Goal: Task Accomplishment & Management: Complete application form

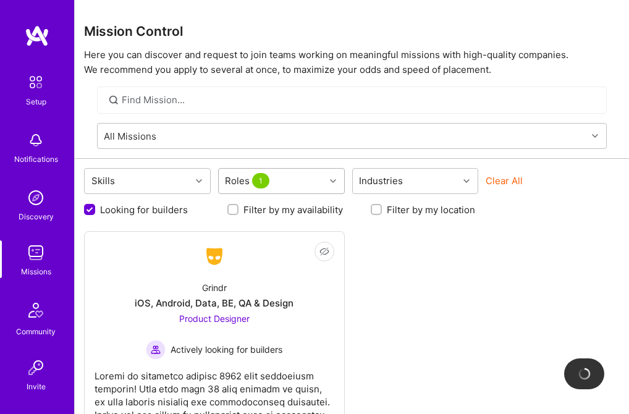
scroll to position [75, 0]
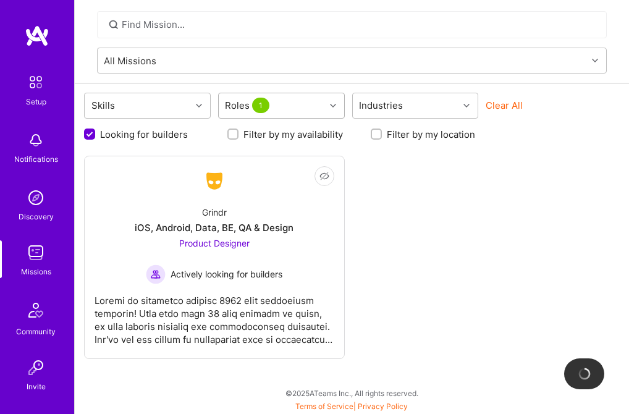
click at [334, 107] on icon at bounding box center [333, 106] width 6 height 6
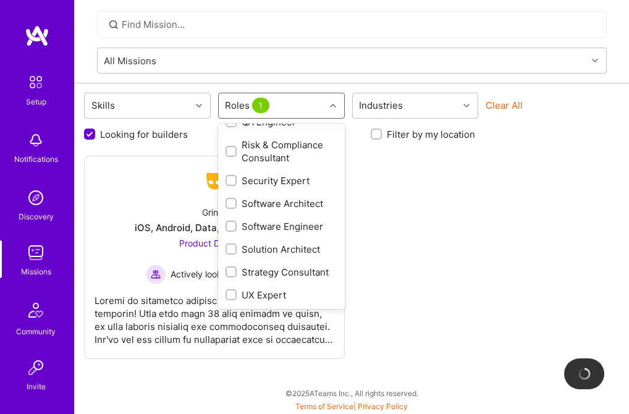
scroll to position [818, 0]
click at [229, 268] on input "checkbox" at bounding box center [232, 272] width 9 height 9
checkbox input "true"
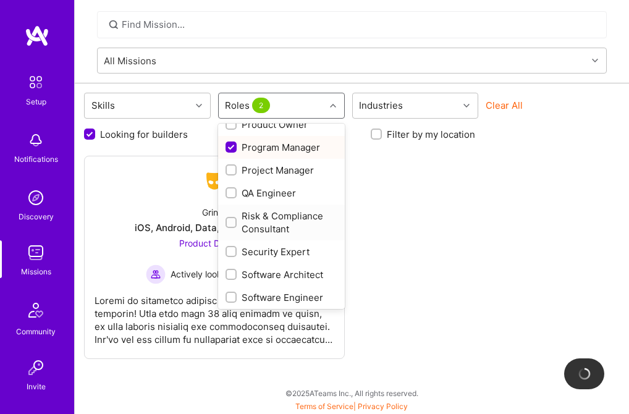
scroll to position [653, 0]
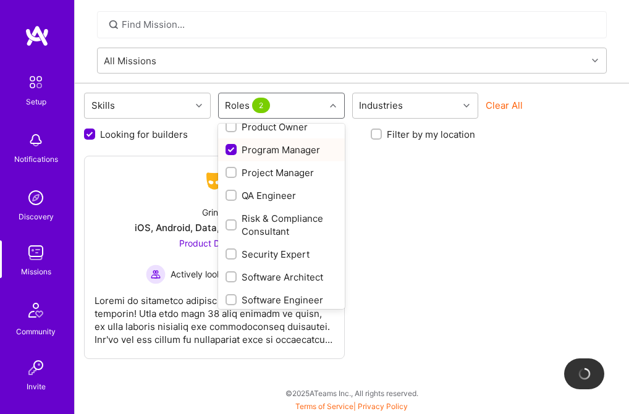
click at [232, 156] on input "checkbox" at bounding box center [232, 150] width 11 height 11
checkbox input "false"
click at [230, 73] on input "checkbox" at bounding box center [232, 68] width 9 height 9
checkbox input "true"
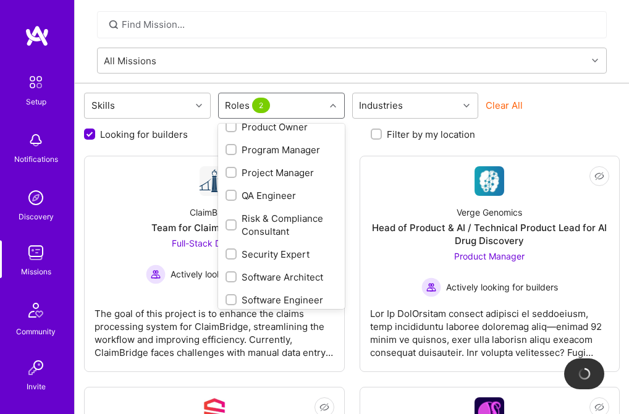
click at [231, 103] on input "checkbox" at bounding box center [232, 98] width 9 height 9
checkbox input "true"
click at [230, 132] on input "checkbox" at bounding box center [232, 127] width 9 height 9
checkbox input "true"
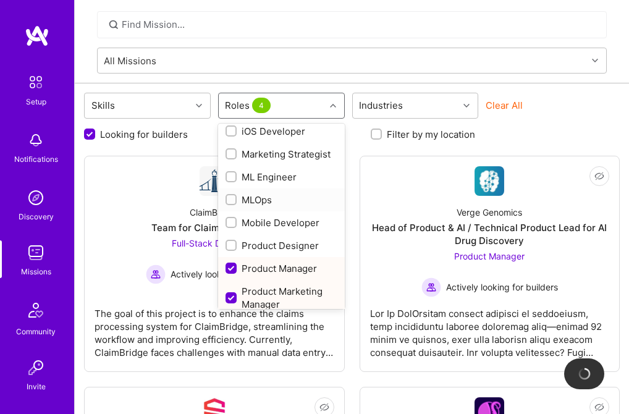
scroll to position [448, 0]
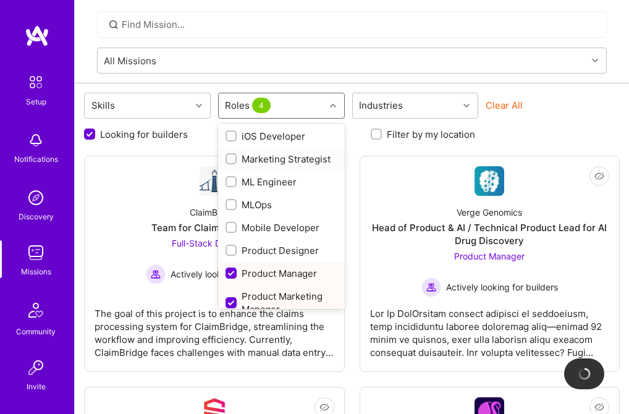
click at [232, 164] on input "checkbox" at bounding box center [232, 159] width 9 height 9
checkbox input "true"
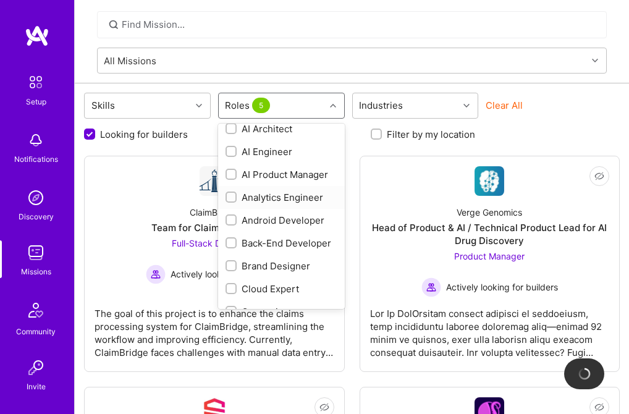
scroll to position [0, 0]
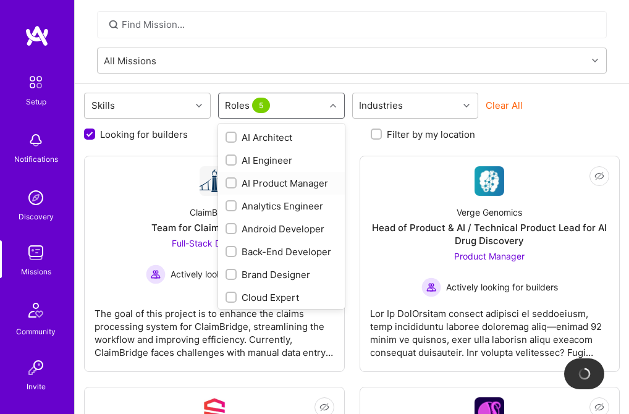
click at [235, 186] on div at bounding box center [230, 182] width 11 height 11
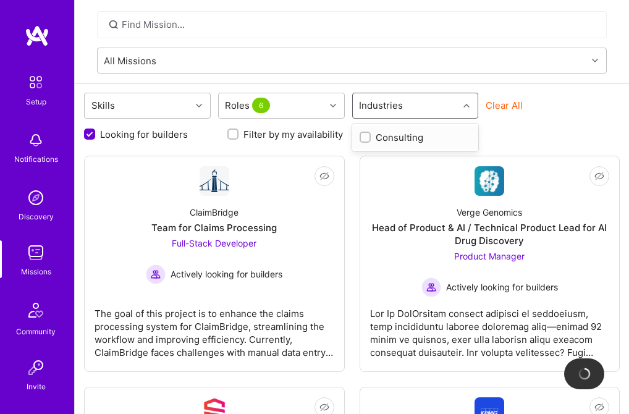
click at [469, 106] on icon at bounding box center [466, 106] width 6 height 6
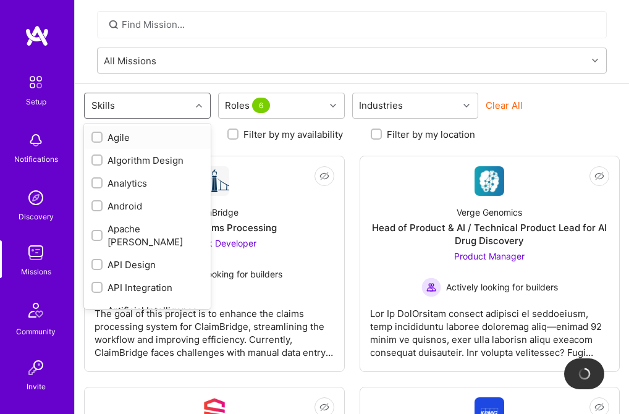
click at [197, 105] on icon at bounding box center [199, 106] width 6 height 6
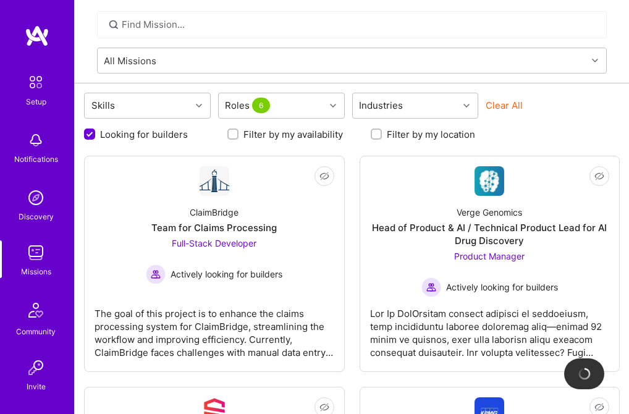
click at [582, 120] on div "Clear All" at bounding box center [548, 110] width 127 height 23
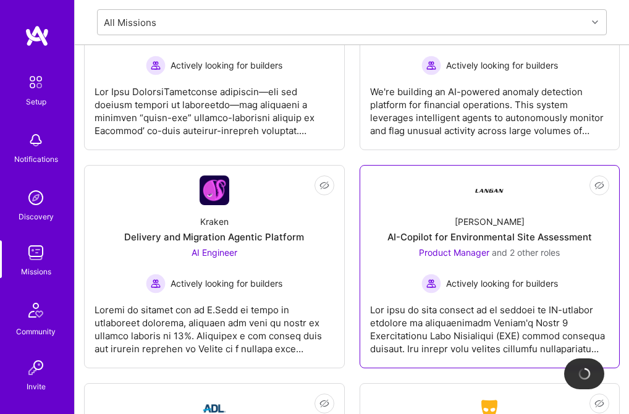
scroll to position [519, 0]
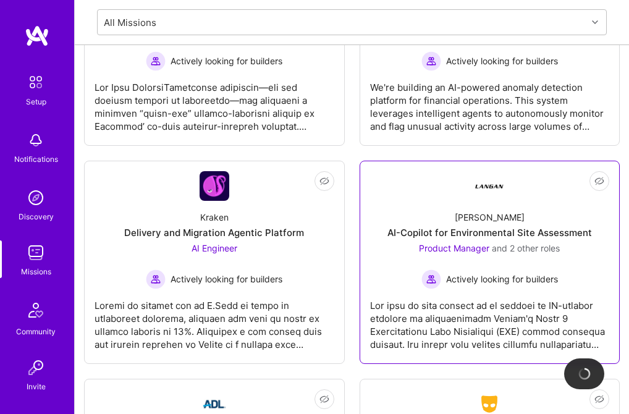
click at [521, 233] on div "AI-Copilot for Environmental Site Assessment" at bounding box center [489, 232] width 204 height 13
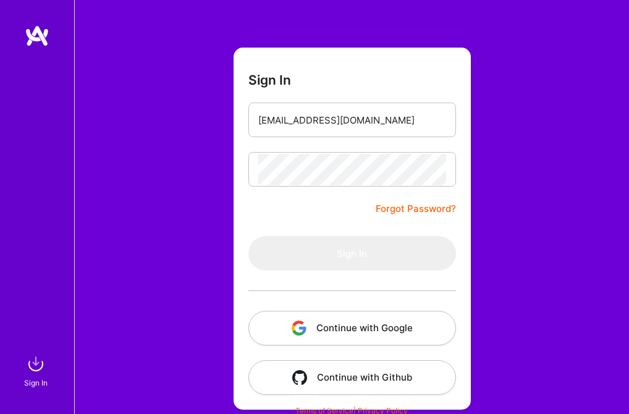
scroll to position [50, 0]
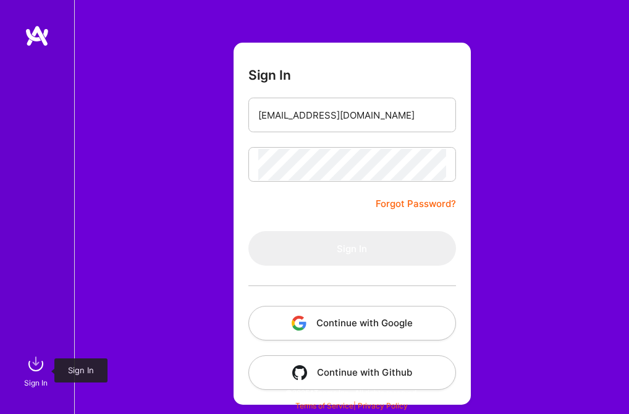
click at [31, 382] on div "Sign In" at bounding box center [35, 382] width 23 height 13
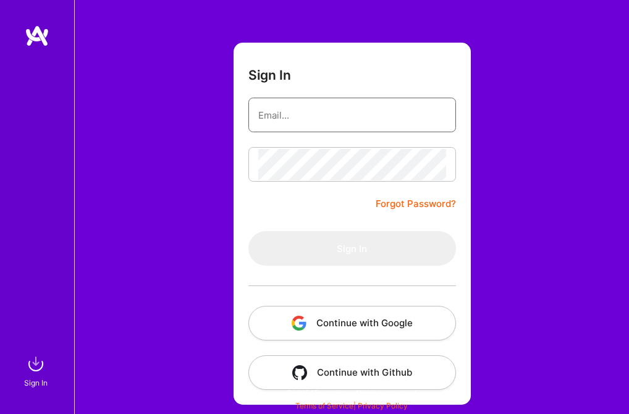
click at [286, 119] on input "email" at bounding box center [352, 114] width 188 height 31
type input "shuschner@gmail.com"
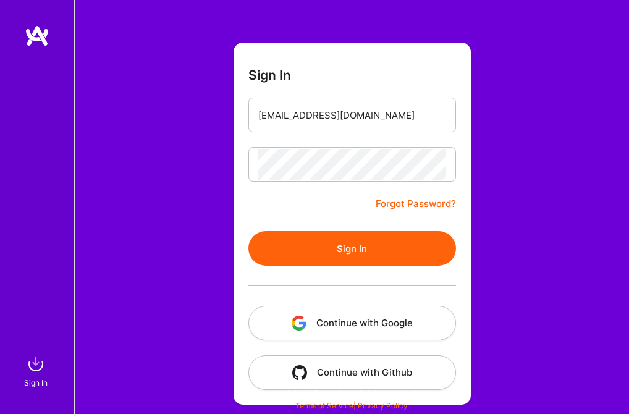
click at [355, 245] on button "Sign In" at bounding box center [352, 248] width 208 height 35
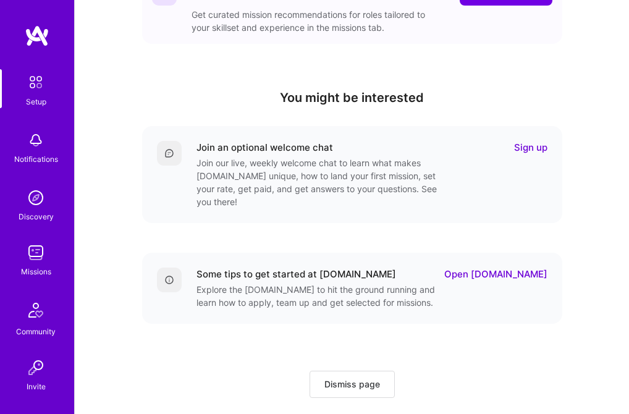
scroll to position [375, 0]
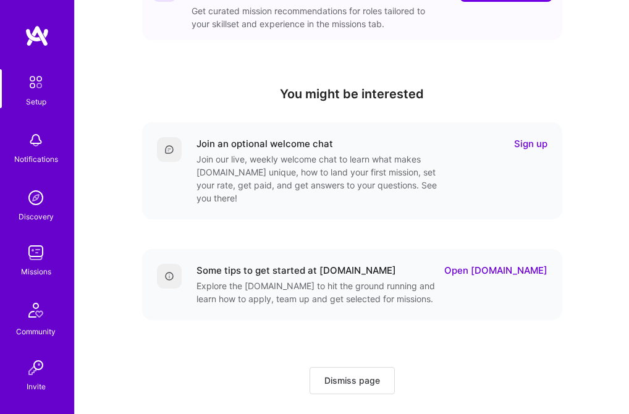
click at [532, 143] on link "Sign up" at bounding box center [530, 143] width 33 height 13
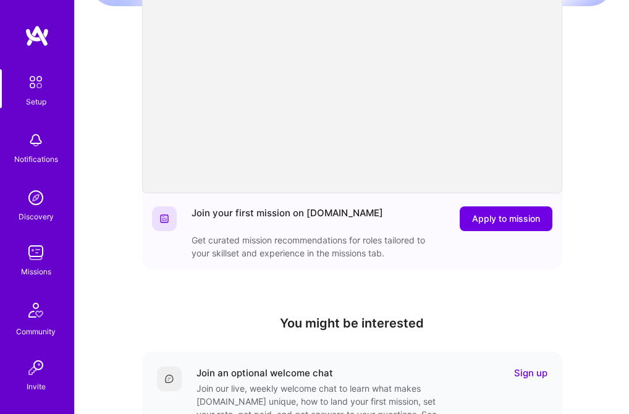
scroll to position [141, 0]
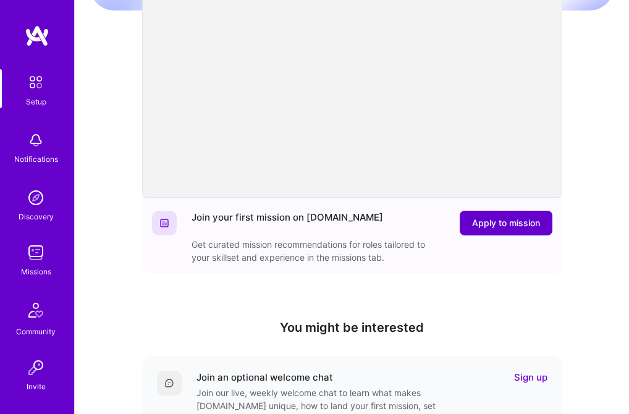
click at [505, 219] on span "Apply to mission" at bounding box center [506, 223] width 68 height 12
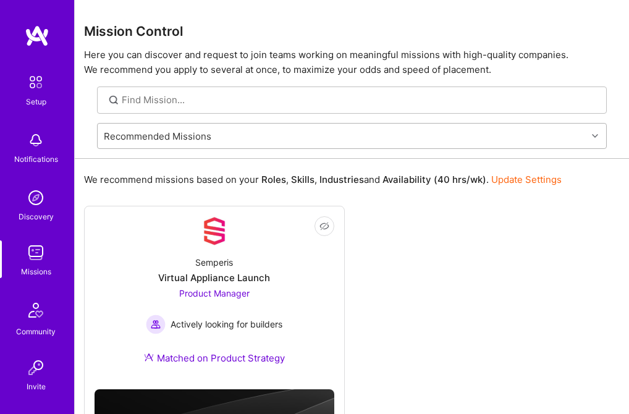
click at [597, 132] on div at bounding box center [596, 136] width 19 height 16
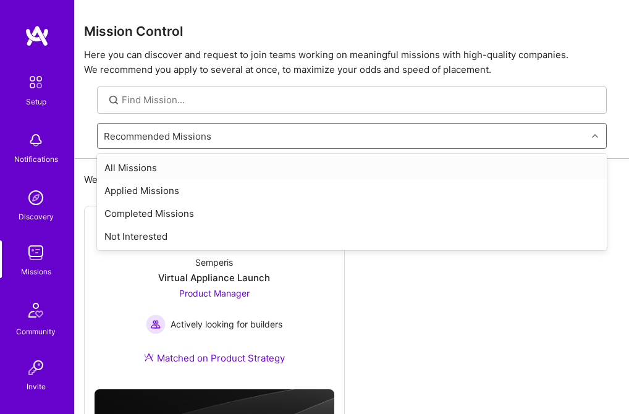
click at [137, 168] on div "All Missions" at bounding box center [352, 167] width 510 height 23
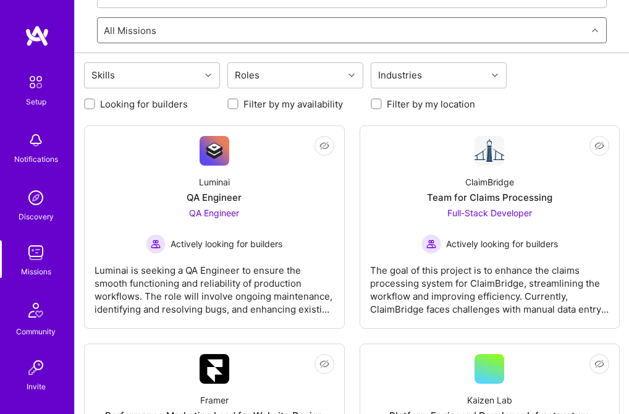
scroll to position [103, 0]
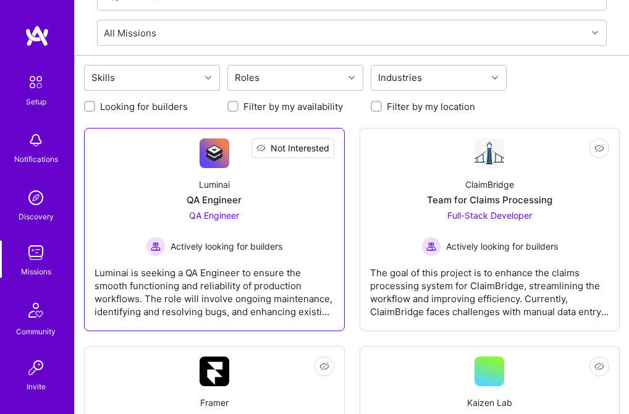
click at [324, 145] on span "Not Interested" at bounding box center [300, 147] width 59 height 13
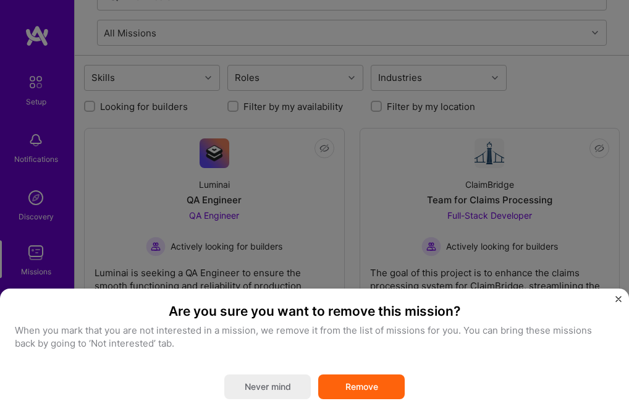
click at [256, 374] on button "Never mind" at bounding box center [267, 386] width 86 height 25
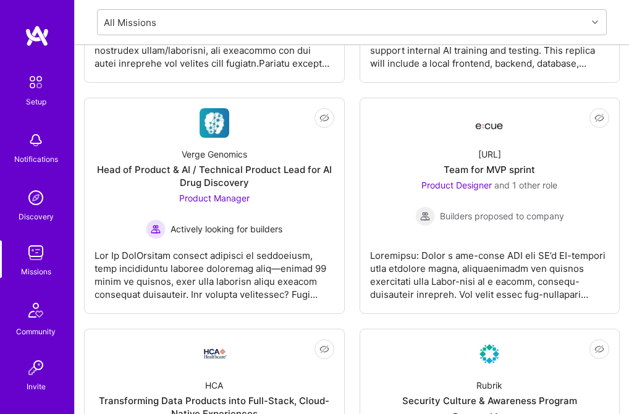
scroll to position [1251, 0]
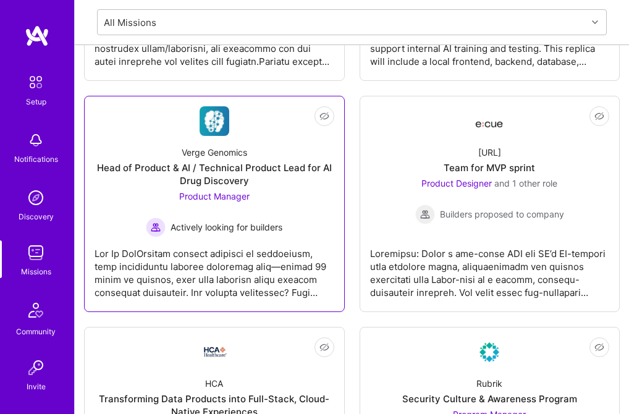
click at [208, 267] on div at bounding box center [214, 268] width 240 height 62
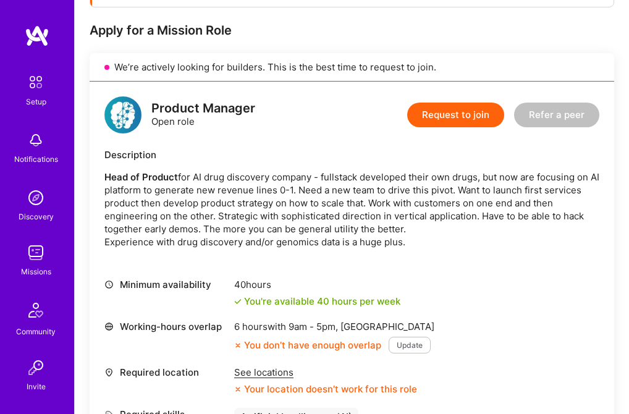
scroll to position [299, 0]
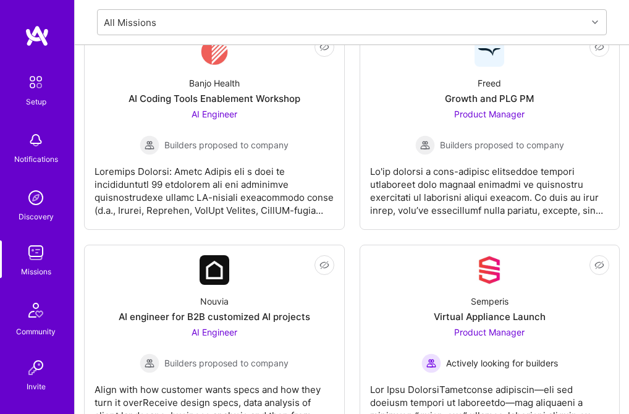
scroll to position [1784, 0]
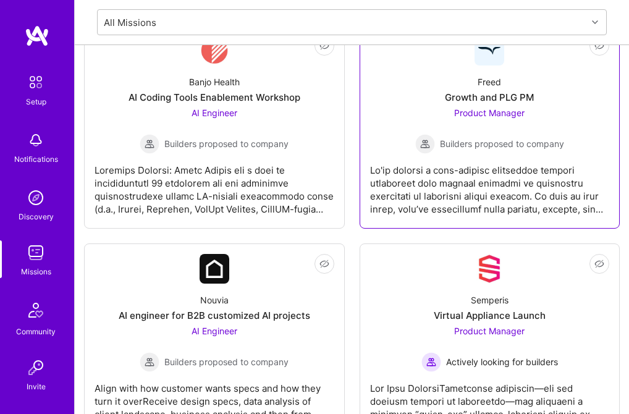
click at [487, 183] on div at bounding box center [490, 185] width 240 height 62
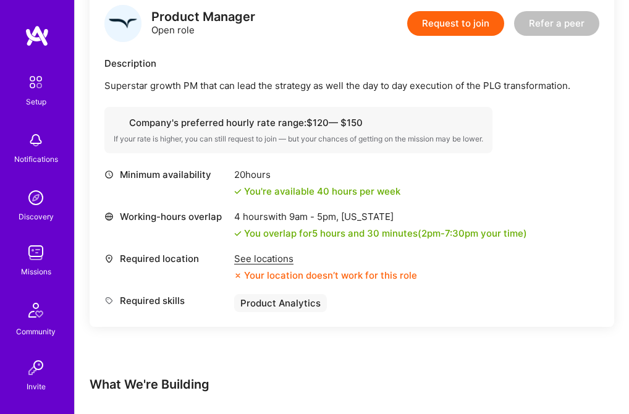
scroll to position [393, 0]
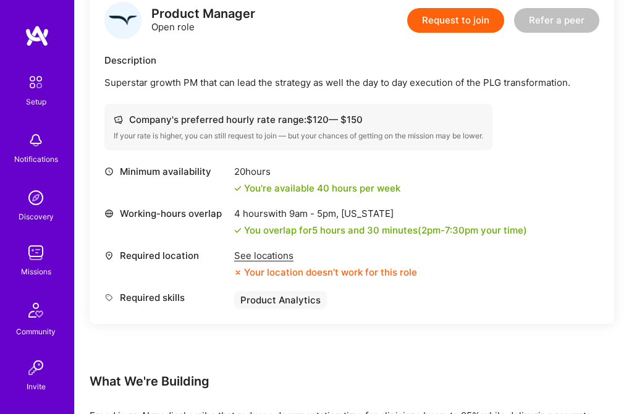
click at [263, 258] on div "See locations" at bounding box center [325, 255] width 183 height 13
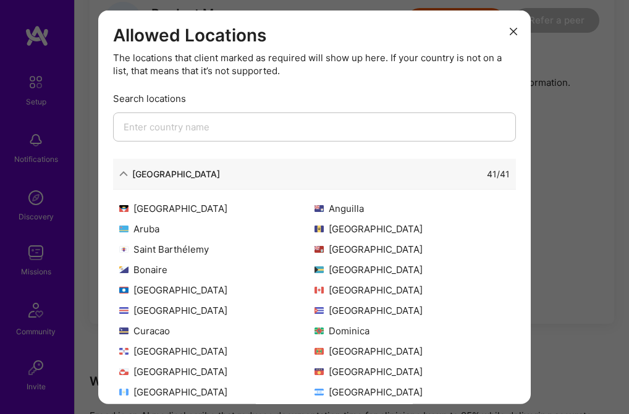
click at [510, 30] on icon "modal" at bounding box center [513, 30] width 7 height 7
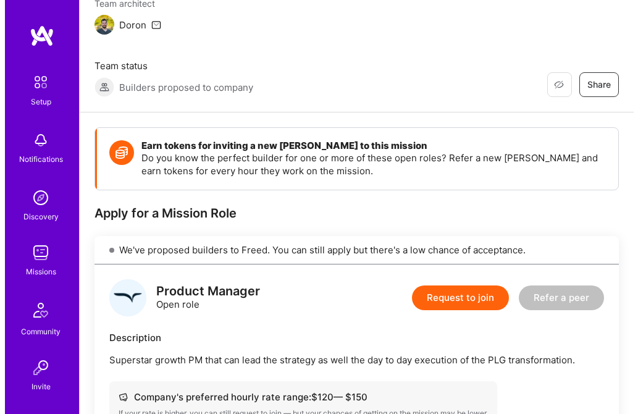
scroll to position [128, 0]
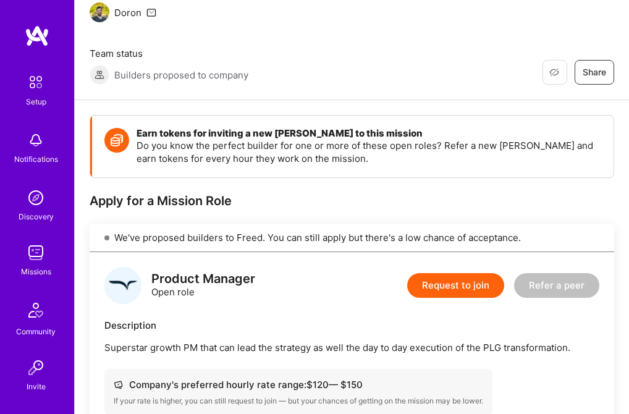
click at [454, 284] on button "Request to join" at bounding box center [455, 285] width 97 height 25
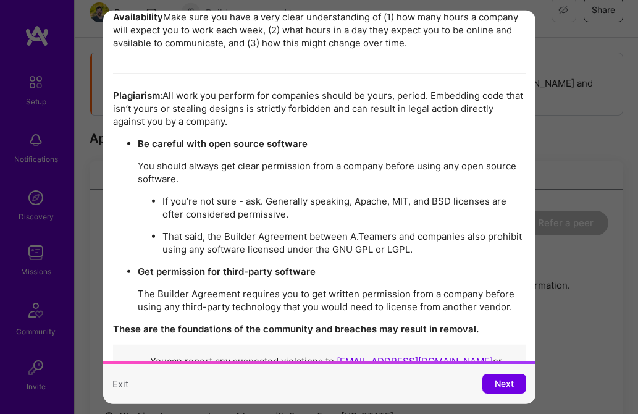
scroll to position [2054, 0]
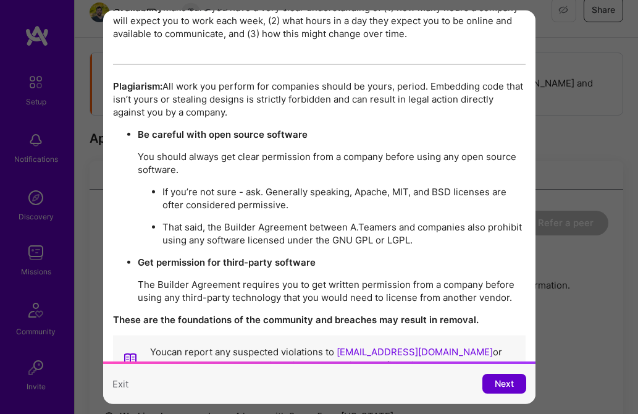
click at [499, 377] on span "Next" at bounding box center [504, 383] width 19 height 12
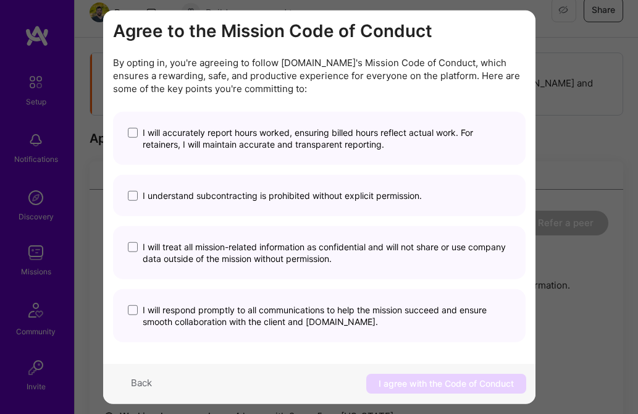
scroll to position [14, 0]
click at [135, 128] on span "modal" at bounding box center [133, 133] width 10 height 10
click at [0, 0] on input "I will accurately report hours worked, ensuring billed hours reflect actual wor…" at bounding box center [0, 0] width 0 height 0
click at [134, 199] on span "modal" at bounding box center [133, 196] width 10 height 10
click at [0, 0] on input "I understand subcontracting is prohibited without explicit permission." at bounding box center [0, 0] width 0 height 0
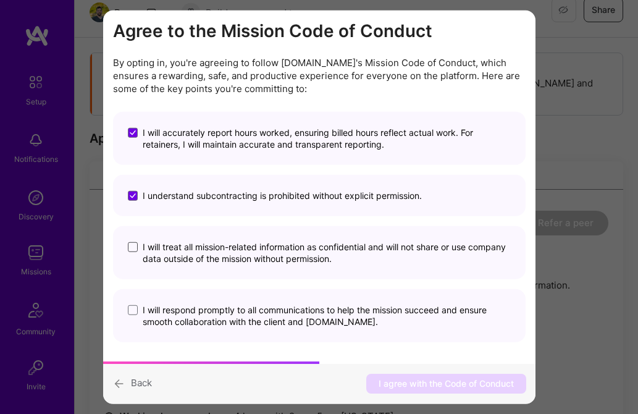
click at [130, 251] on span "modal" at bounding box center [133, 247] width 10 height 10
click at [0, 0] on input "I will treat all mission-related information as confidential and will not share…" at bounding box center [0, 0] width 0 height 0
click at [132, 309] on span "modal" at bounding box center [133, 310] width 10 height 10
click at [0, 0] on input "I will respond promptly to all communications to help the mission succeed and e…" at bounding box center [0, 0] width 0 height 0
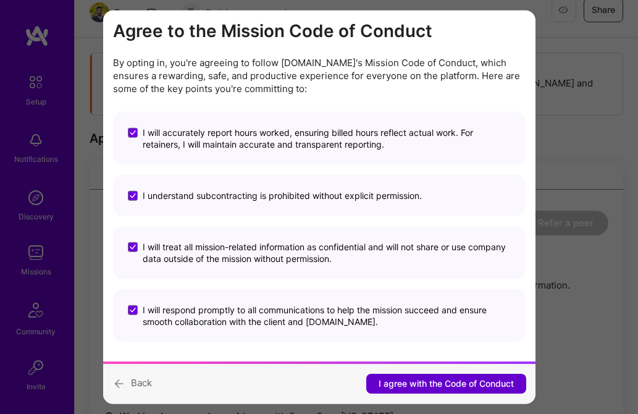
click at [440, 384] on span "I agree with the Code of Conduct" at bounding box center [446, 383] width 135 height 12
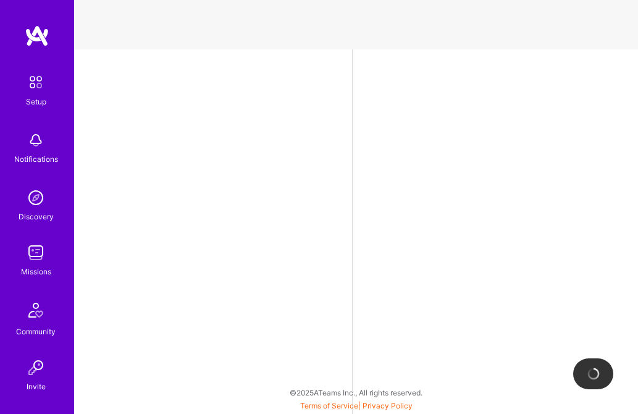
select select "US"
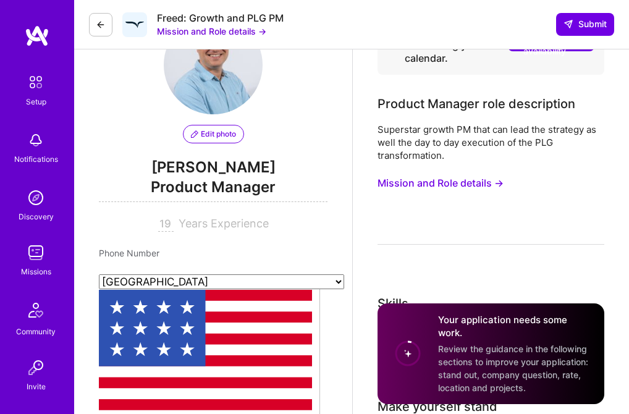
scroll to position [94, 0]
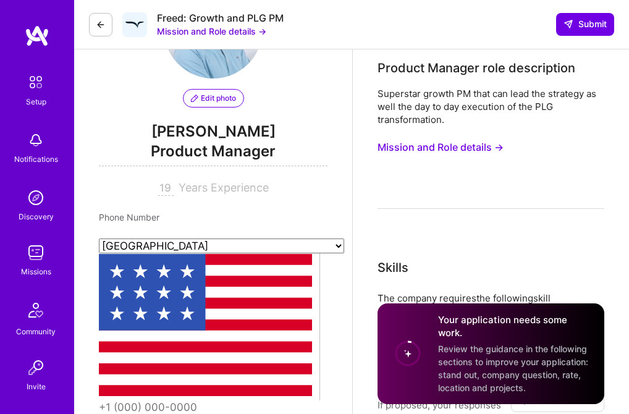
click at [161, 187] on input "19" at bounding box center [165, 188] width 15 height 15
type input "1"
type input "20"
click at [140, 390] on input "tel" at bounding box center [213, 408] width 229 height 36
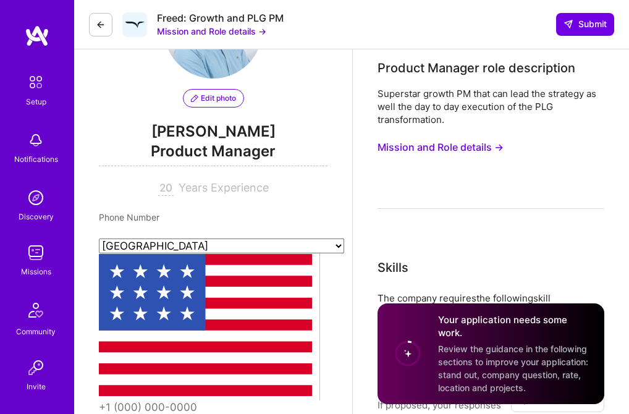
type input "[PHONE_NUMBER]"
select select "GB"
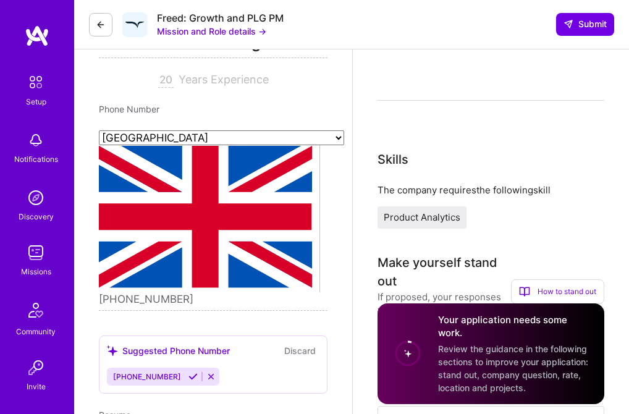
scroll to position [201, 0]
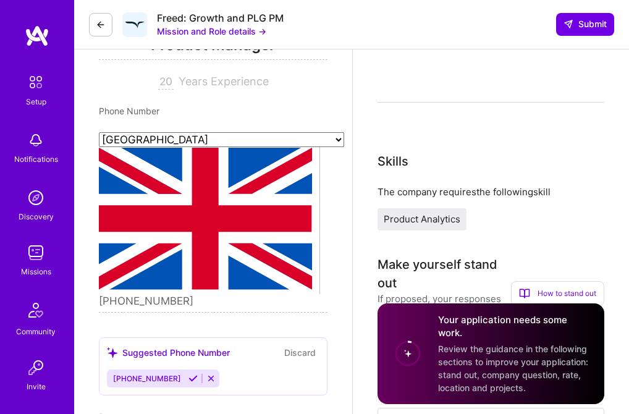
paste input "[URL][DOMAIN_NAME]"
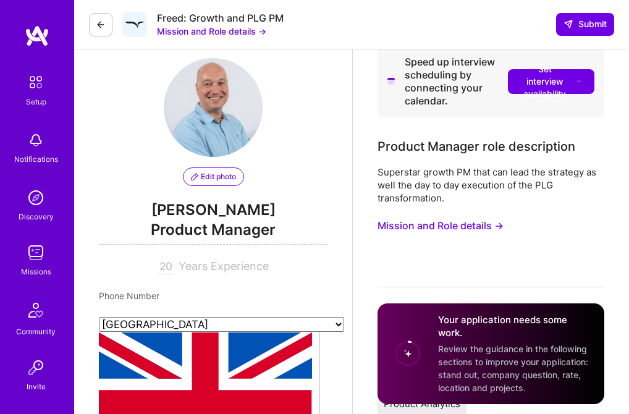
scroll to position [0, 0]
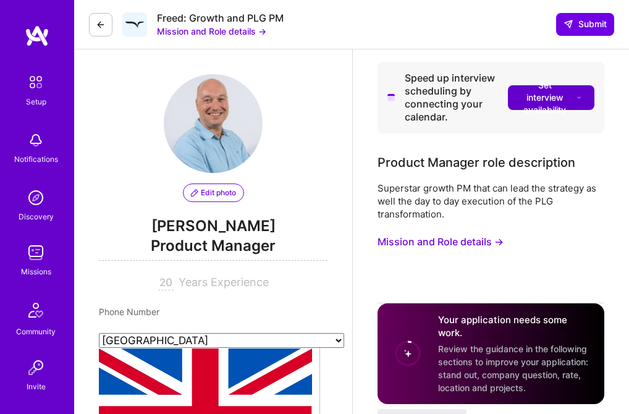
type input "[URL][DOMAIN_NAME]"
click at [542, 92] on span "Set interview availability" at bounding box center [551, 97] width 62 height 37
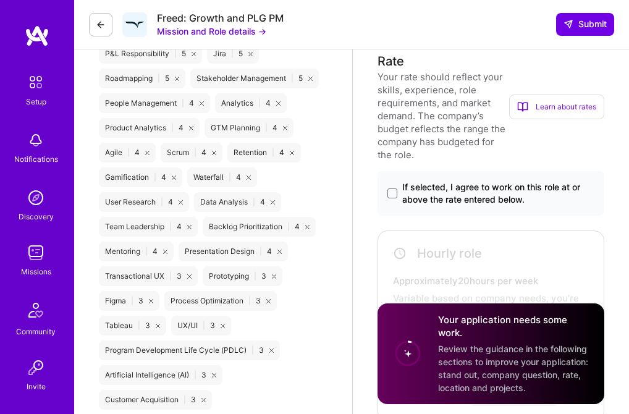
scroll to position [895, 0]
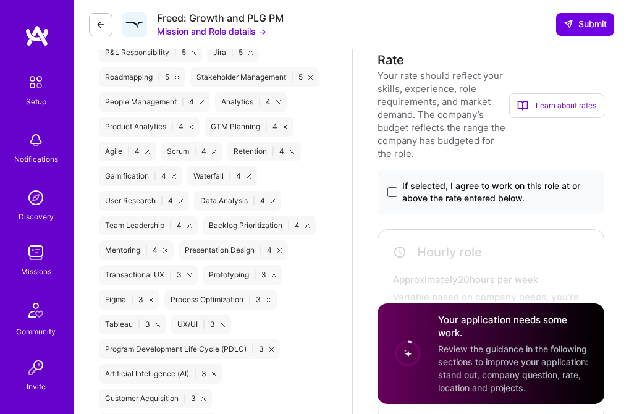
click at [392, 193] on span at bounding box center [392, 192] width 10 height 10
click at [0, 0] on input "If selected, I agree to work on this role at or above the rate entered below." at bounding box center [0, 0] width 0 height 0
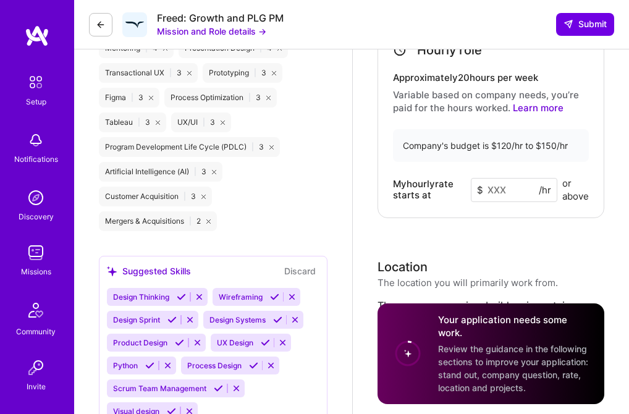
scroll to position [1098, 0]
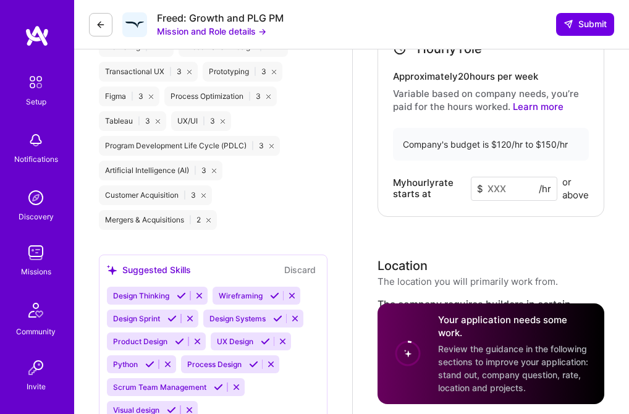
click at [493, 187] on input at bounding box center [514, 189] width 86 height 24
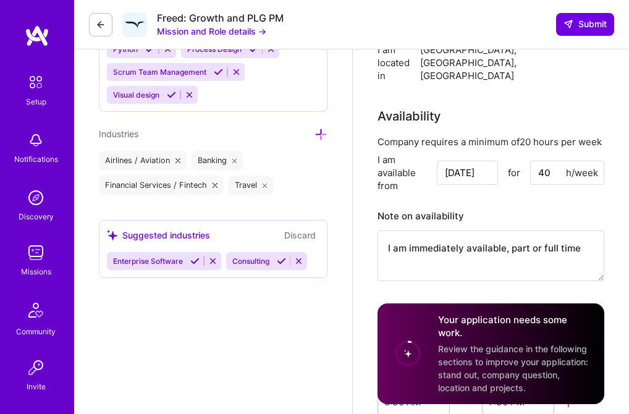
scroll to position [1414, 0]
type input "125"
click at [479, 160] on input "[DATE]" at bounding box center [467, 172] width 61 height 24
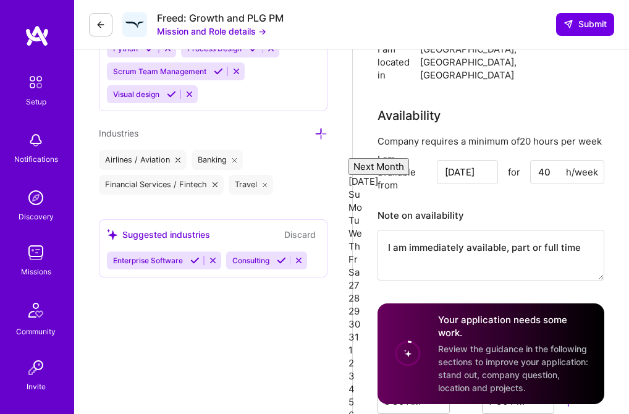
type input "[DATE]"
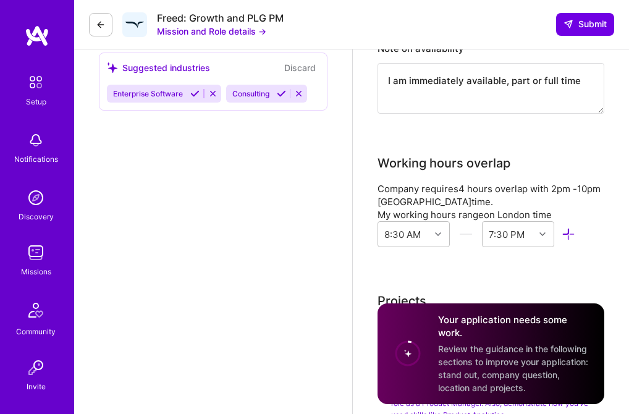
scroll to position [1582, 0]
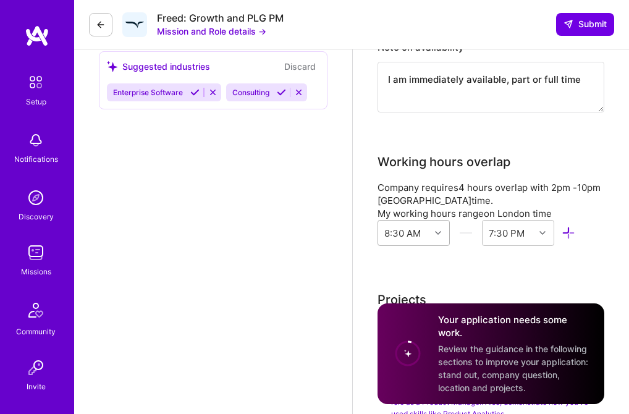
click at [437, 230] on icon at bounding box center [438, 233] width 6 height 6
click at [400, 254] on div "8:00 AM" at bounding box center [413, 265] width 72 height 23
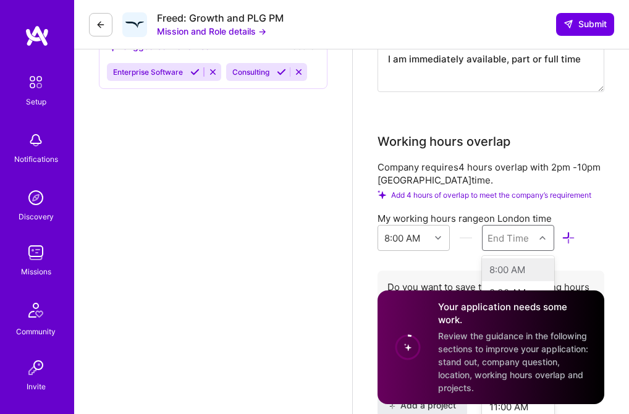
click at [540, 232] on div "option , selected. option 8:00 AM focused disabled, 1 of 48. 48 results availab…" at bounding box center [518, 238] width 72 height 26
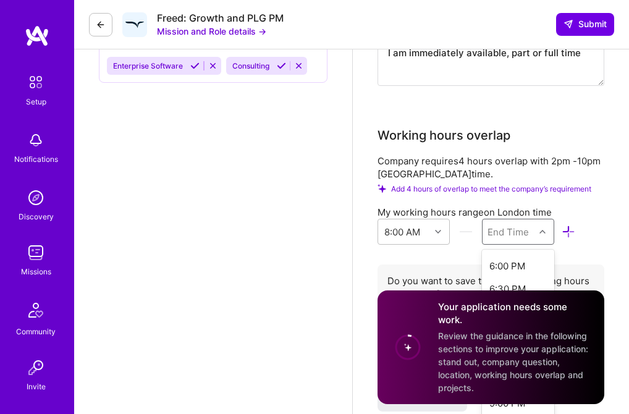
scroll to position [460, 0]
click at [501, 250] on div "6:00 PM" at bounding box center [518, 261] width 72 height 23
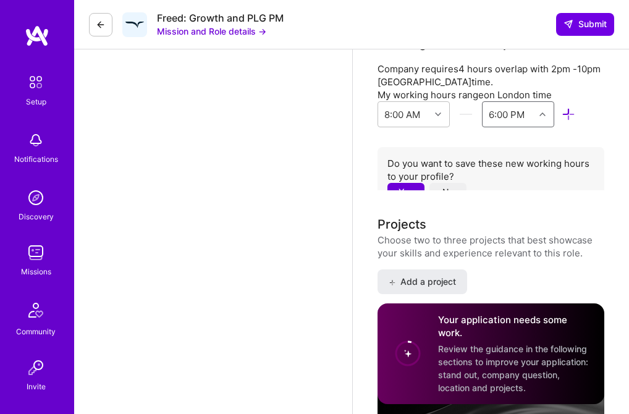
scroll to position [1703, 0]
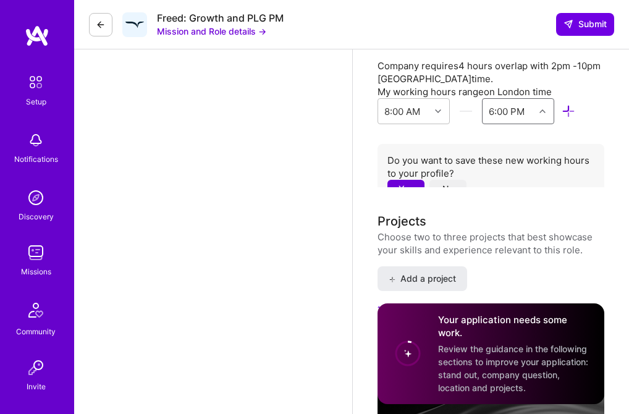
click at [403, 180] on button "Yes" at bounding box center [405, 189] width 37 height 18
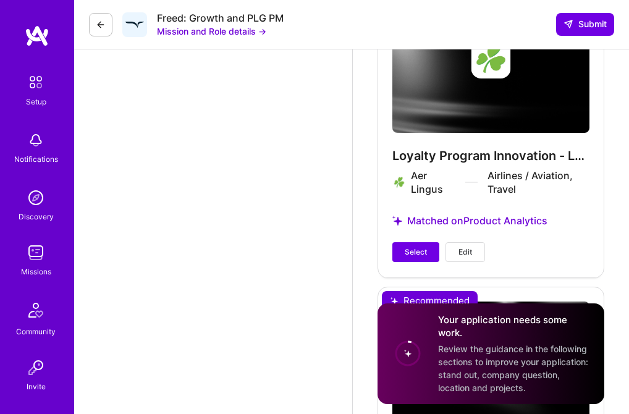
scroll to position [2954, 0]
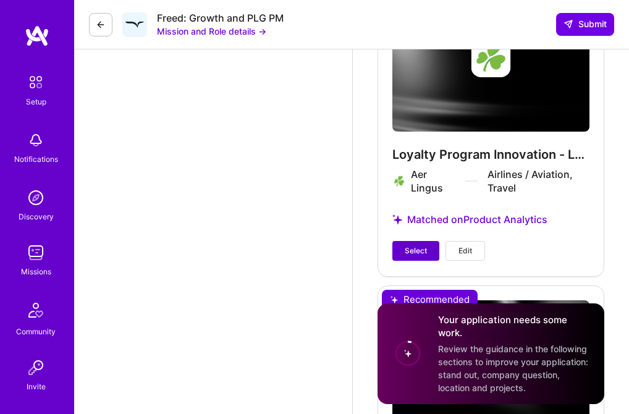
click at [416, 245] on span "Select" at bounding box center [416, 250] width 22 height 11
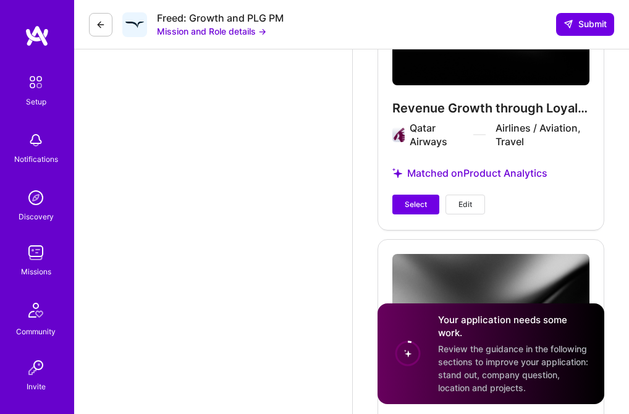
scroll to position [3292, 0]
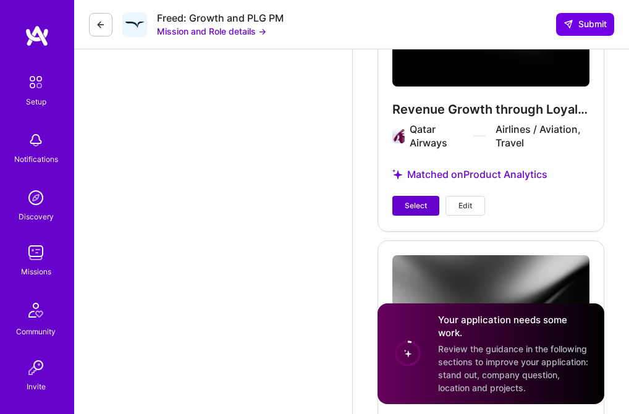
click at [413, 200] on span "Select" at bounding box center [416, 205] width 22 height 11
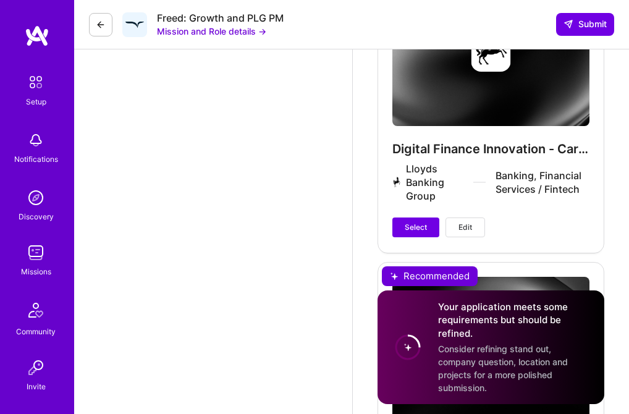
scroll to position [3572, 0]
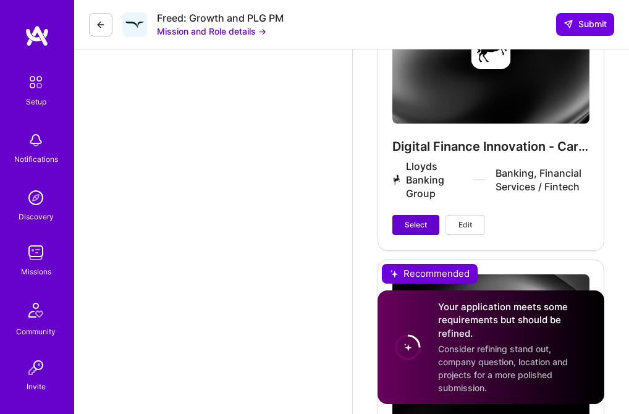
click at [408, 219] on span "Select" at bounding box center [416, 224] width 22 height 11
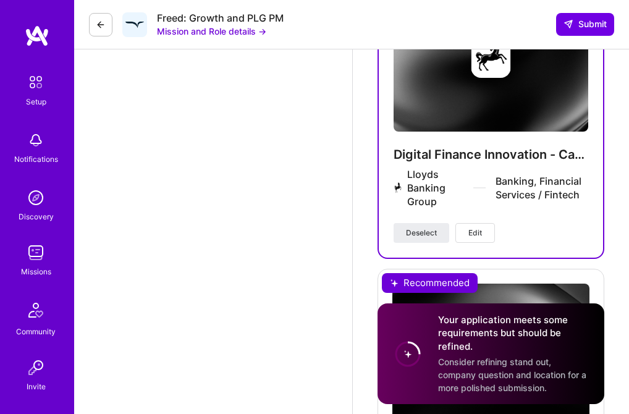
scroll to position [3538, 0]
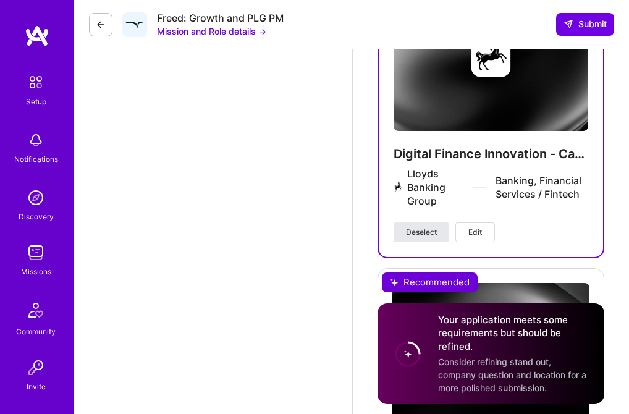
click at [426, 227] on span "Deselect" at bounding box center [421, 232] width 31 height 11
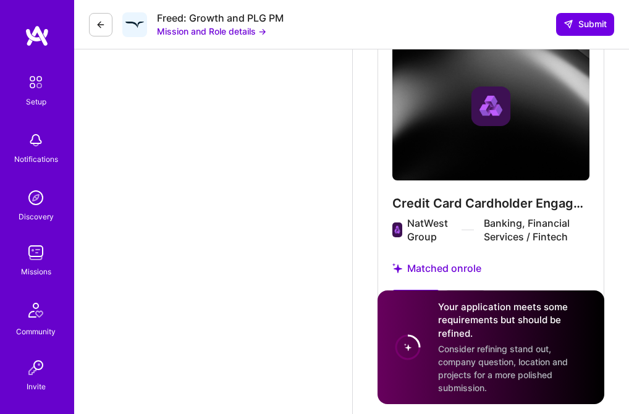
scroll to position [3849, 0]
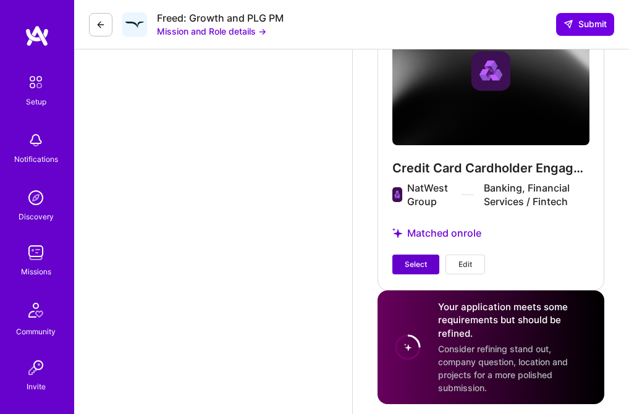
click at [413, 259] on span "Select" at bounding box center [416, 264] width 22 height 11
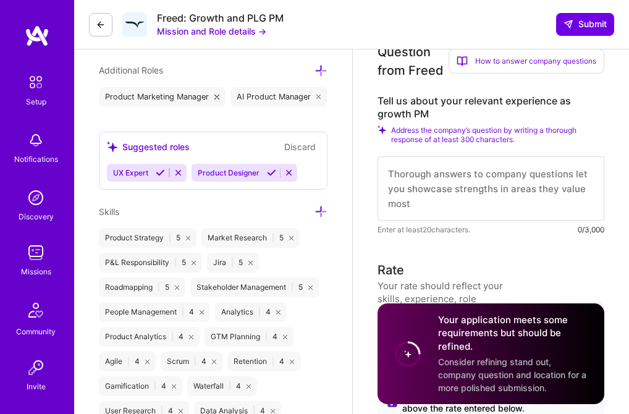
scroll to position [682, 0]
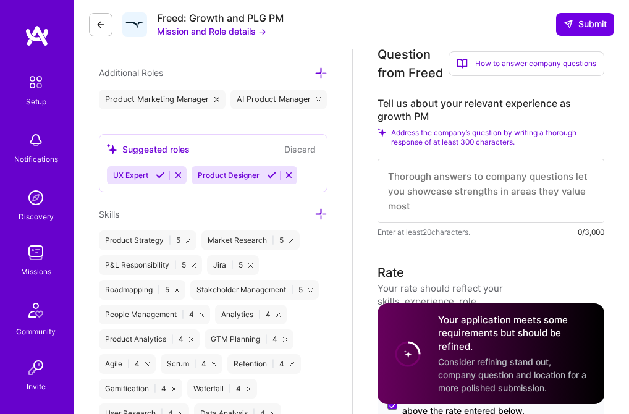
click at [229, 33] on button "Mission and Role details →" at bounding box center [211, 31] width 109 height 13
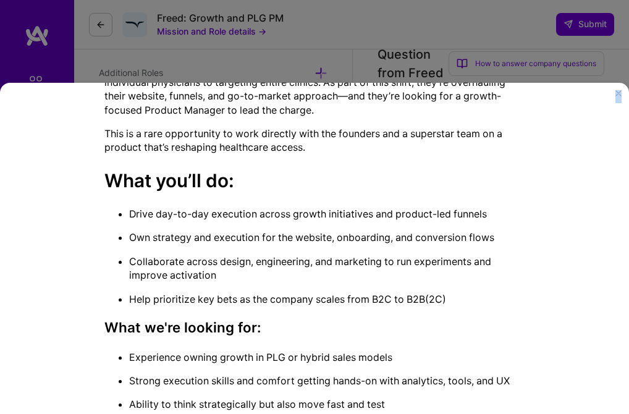
scroll to position [356, 0]
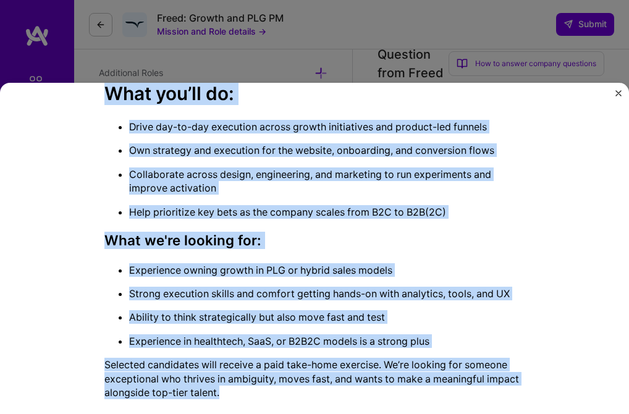
drag, startPoint x: 180, startPoint y: 59, endPoint x: 256, endPoint y: 342, distance: 292.3
click at [256, 342] on div "Mission Description and Role Details Product Manager role description Superstar…" at bounding box center [314, 75] width 420 height 667
copy div "Mission Description and Role Details Product Manager role description Superstar…"
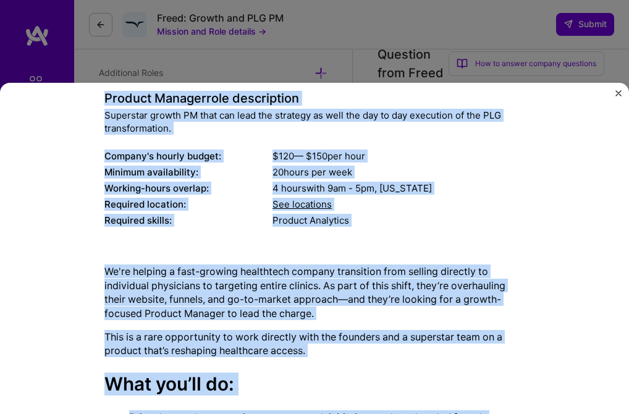
scroll to position [0, 0]
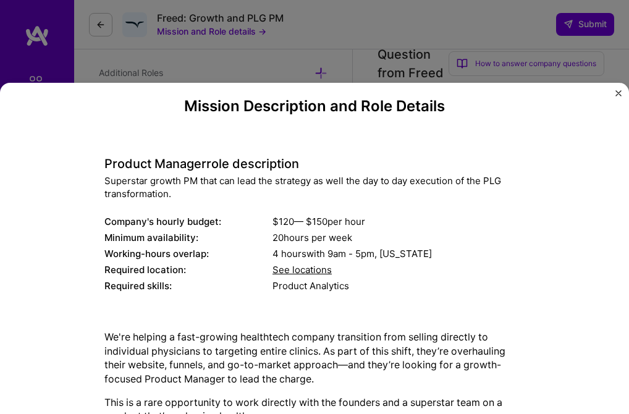
click at [469, 24] on div "Mission Description and Role Details Product Manager role description Superstar…" at bounding box center [314, 207] width 629 height 414
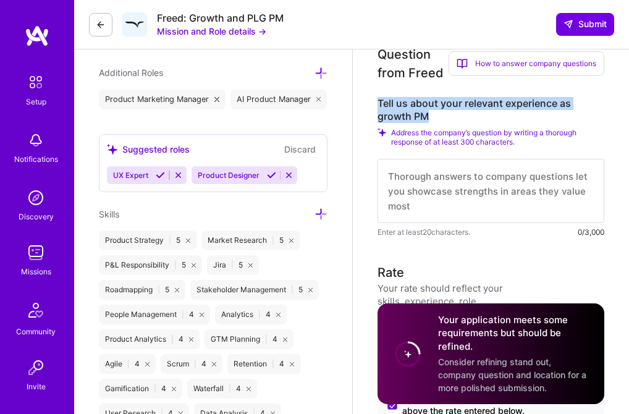
drag, startPoint x: 378, startPoint y: 102, endPoint x: 434, endPoint y: 115, distance: 57.1
click at [434, 115] on label "Tell us about your relevant experience as growth PM" at bounding box center [490, 110] width 227 height 26
click at [400, 103] on label "Tell us about your relevant experience as growth PM" at bounding box center [490, 110] width 227 height 26
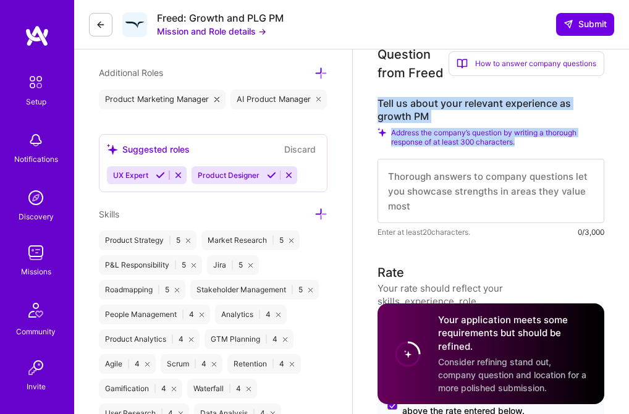
drag, startPoint x: 379, startPoint y: 103, endPoint x: 524, endPoint y: 143, distance: 150.8
click at [524, 143] on div "Tell us about your relevant experience as growth PM Address the company’s quest…" at bounding box center [490, 167] width 227 height 141
copy div "Tell us about your relevant experience as growth PM Address the company’s quest…"
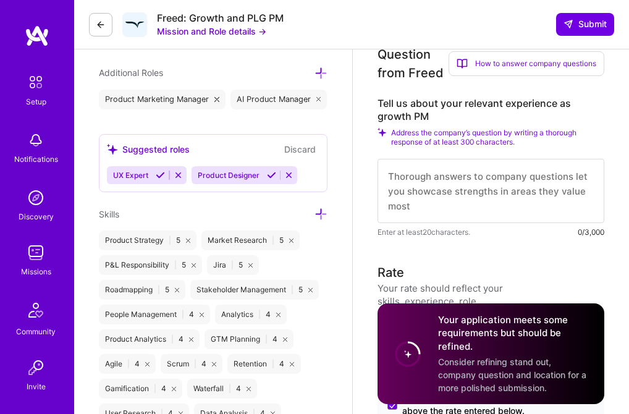
click at [393, 180] on textarea at bounding box center [490, 191] width 227 height 64
paste textarea "I have led growth-focused product strategies in global B2C and B2B2C environmen…"
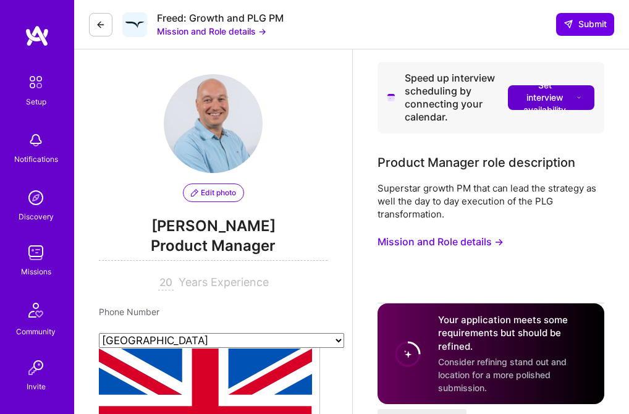
type textarea "I have led growth-focused product strategies in global B2C and B2B2C environmen…"
click at [547, 98] on span "Set interview availability" at bounding box center [551, 97] width 62 height 37
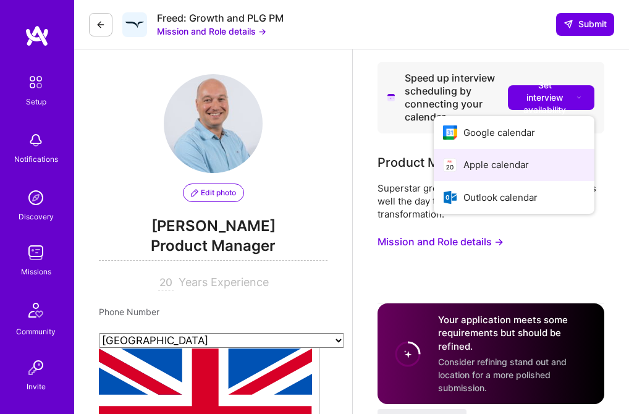
click at [485, 164] on button "Apple calendar" at bounding box center [514, 165] width 161 height 33
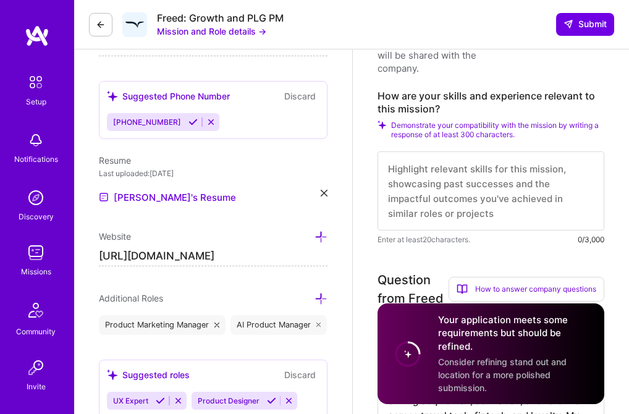
scroll to position [479, 0]
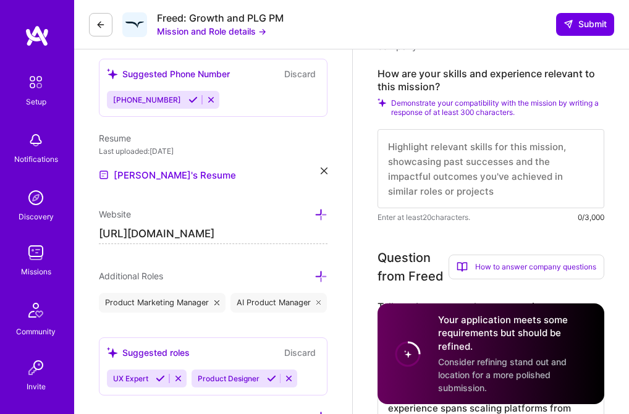
click at [408, 148] on textarea at bounding box center [490, 168] width 227 height 79
paste textarea "I have led growth-focused product strategies in global B2C and B2B2C environmen…"
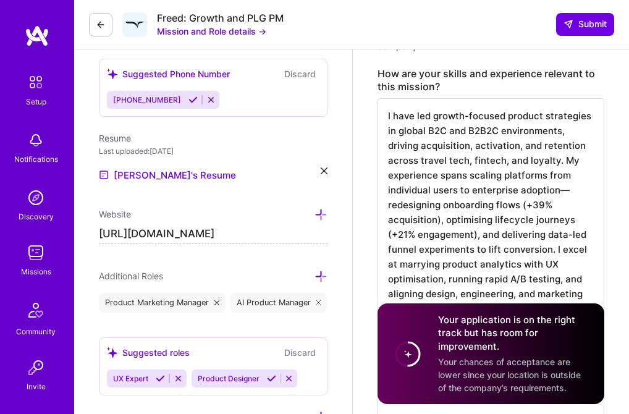
scroll to position [484, 0]
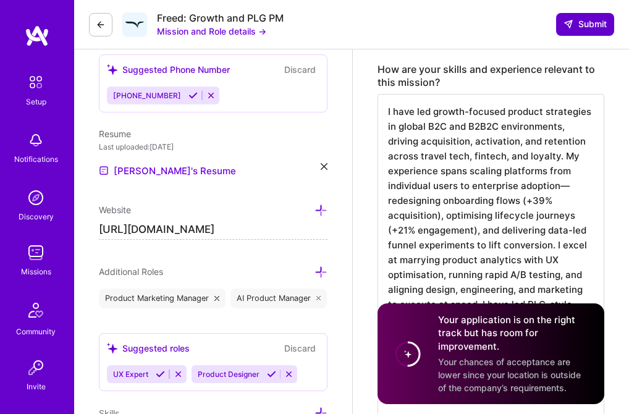
click at [589, 23] on span "Submit" at bounding box center [584, 24] width 43 height 12
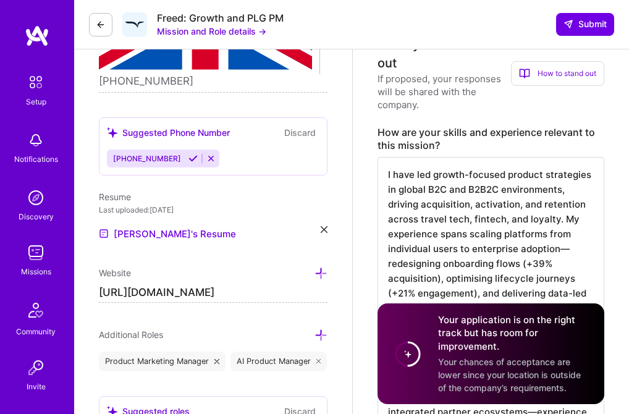
scroll to position [418, 0]
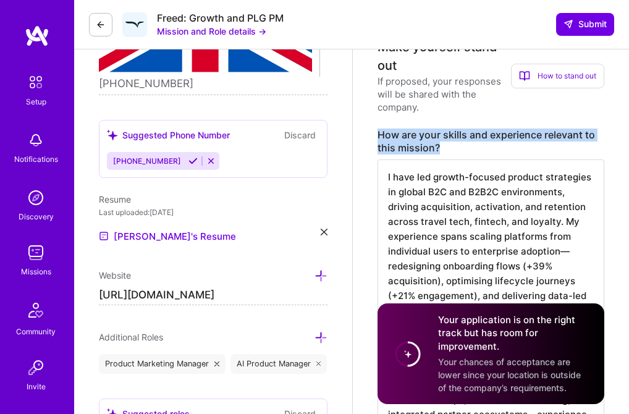
drag, startPoint x: 376, startPoint y: 133, endPoint x: 443, endPoint y: 146, distance: 67.8
copy label "How are your skills and experience relevant to this mission?"
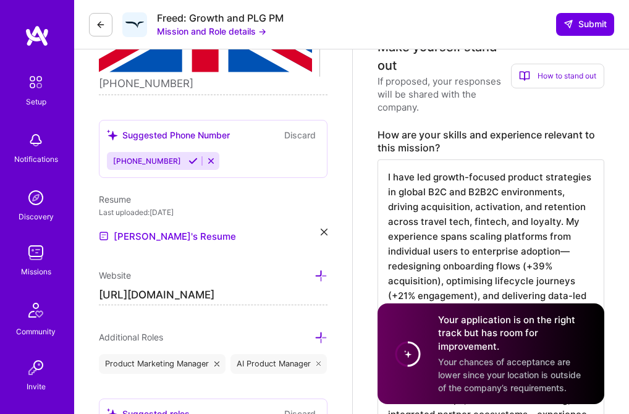
drag, startPoint x: 386, startPoint y: 177, endPoint x: 463, endPoint y: 335, distance: 175.7
type textarea "uct analytics with UX optimisation, running rapid A/B testing, and aligning des…"
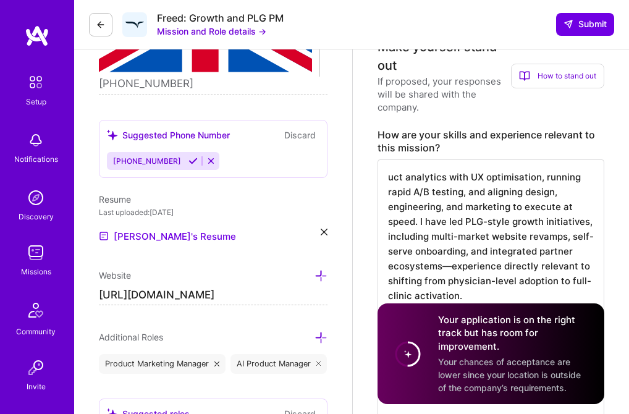
scroll to position [0, 0]
drag, startPoint x: 388, startPoint y: 177, endPoint x: 577, endPoint y: 294, distance: 223.0
click at [577, 294] on textarea "uct analytics with UX optimisation, running rapid A/B testing, and aligning des…" at bounding box center [490, 235] width 227 height 153
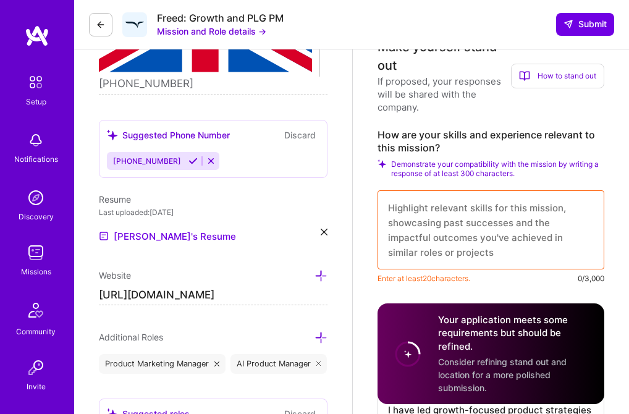
paste textarea "I have scaled digital products from niche to mass adoption across B2C, B2B, and…"
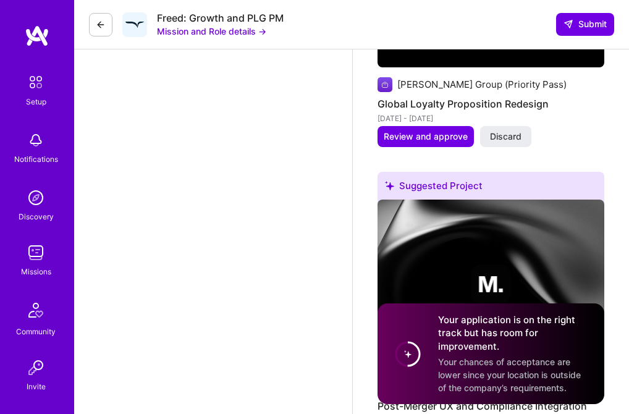
scroll to position [2805, 0]
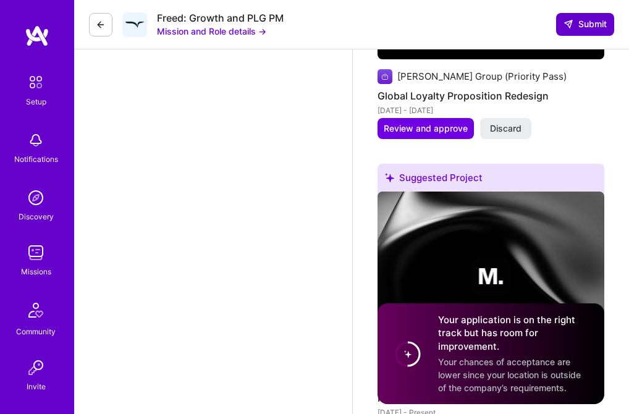
type textarea "I have scaled digital products from niche to mass adoption across B2C, B2B, and…"
click at [589, 25] on span "Submit" at bounding box center [584, 24] width 43 height 12
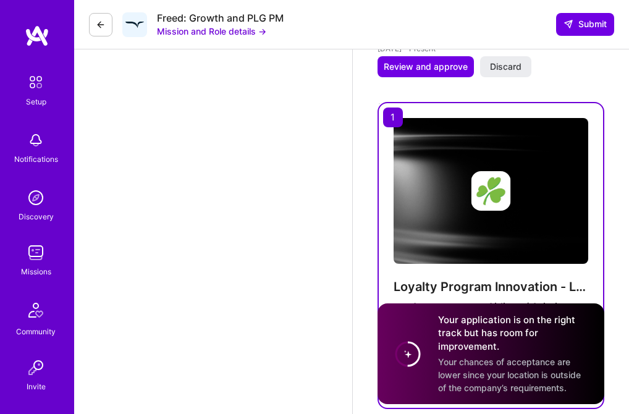
scroll to position [3170, 0]
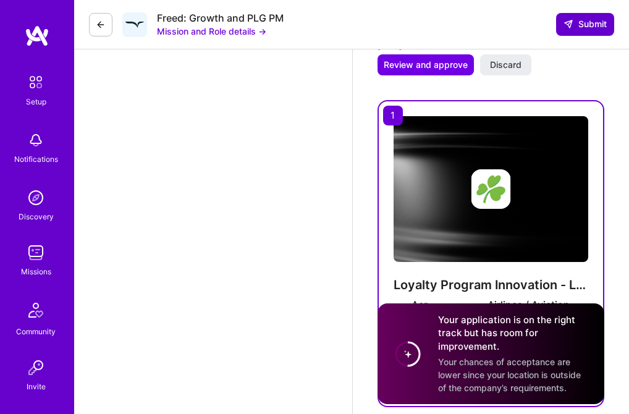
click at [585, 23] on span "Submit" at bounding box center [584, 24] width 43 height 12
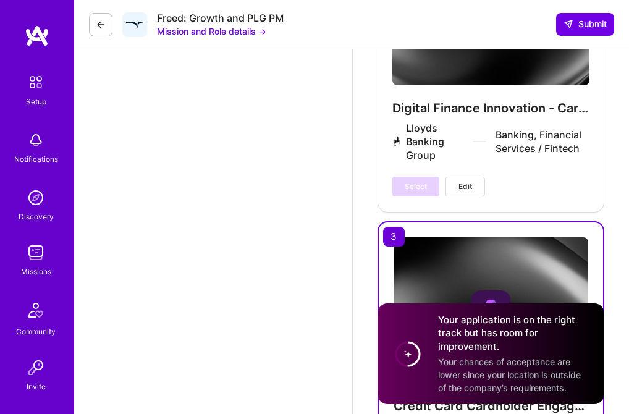
scroll to position [4208, 0]
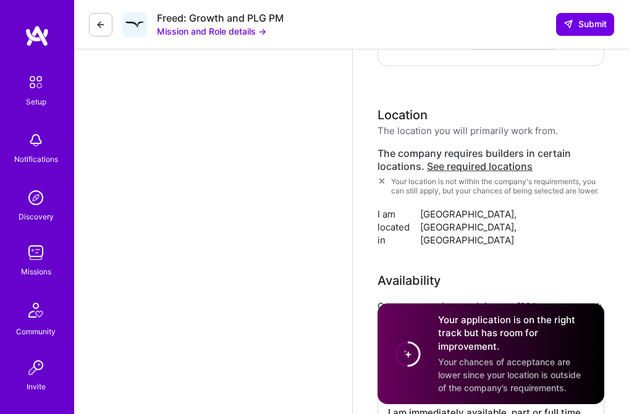
scroll to position [1645, 0]
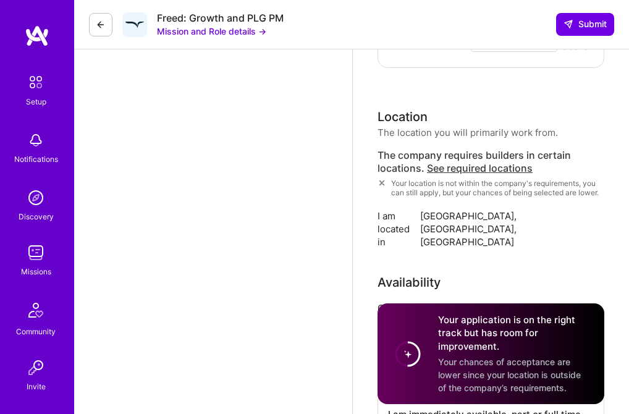
click at [470, 169] on span "See required locations" at bounding box center [480, 168] width 106 height 12
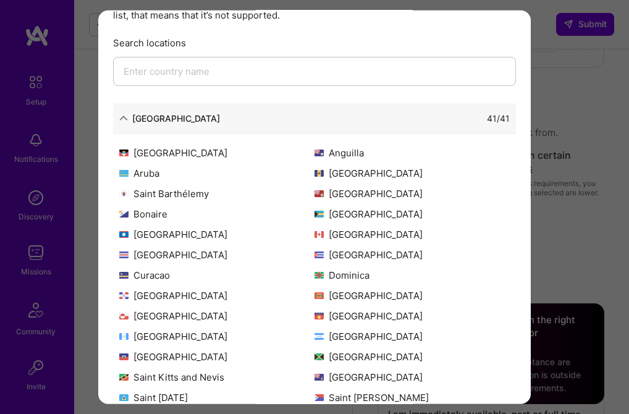
scroll to position [0, 0]
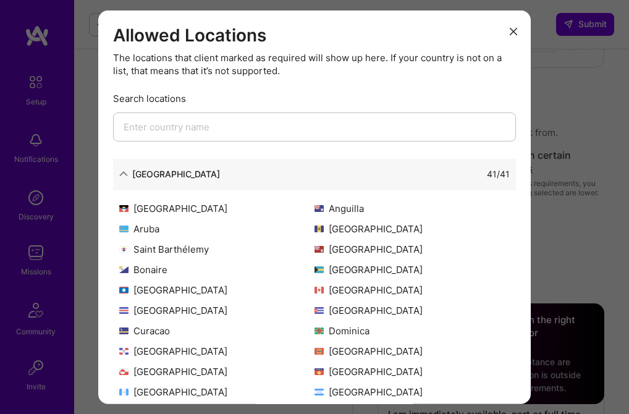
click at [256, 130] on input "modal" at bounding box center [314, 126] width 403 height 29
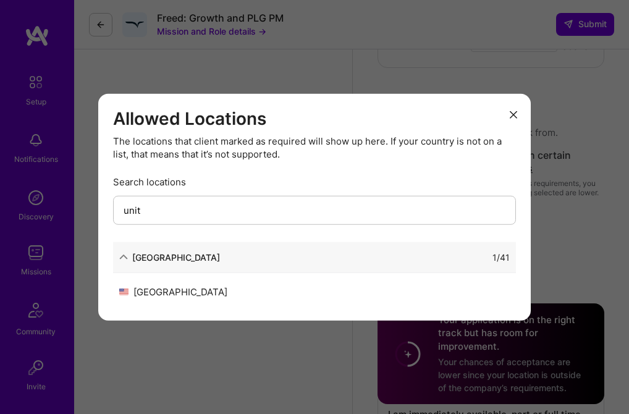
type input "unit"
click at [511, 114] on icon "modal" at bounding box center [513, 114] width 7 height 7
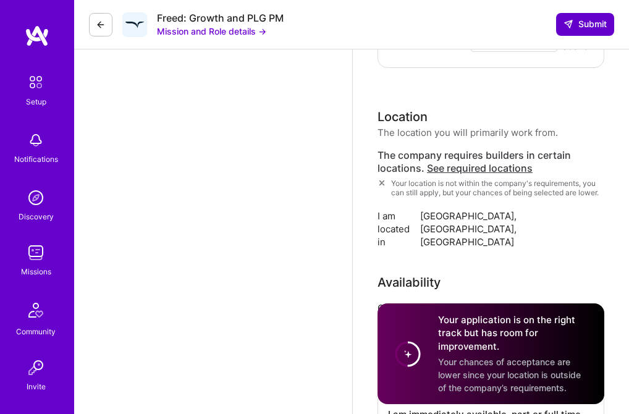
click at [589, 25] on span "Submit" at bounding box center [584, 24] width 43 height 12
click at [430, 361] on div "Your application is on the right track but has room for improvement. Your chanc…" at bounding box center [490, 353] width 227 height 101
click at [385, 312] on div "Your application is on the right track but has room for improvement. Your chanc…" at bounding box center [490, 353] width 227 height 101
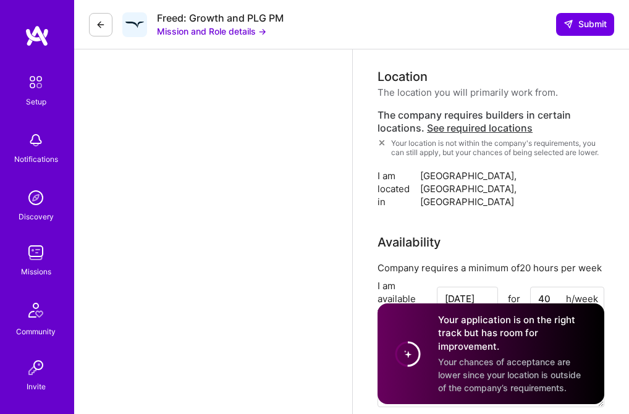
scroll to position [1687, 0]
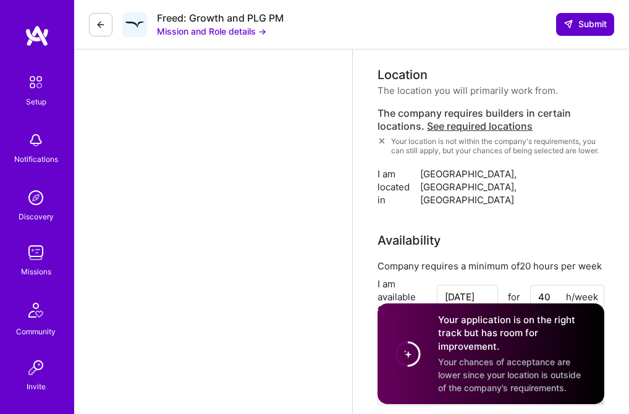
click at [585, 28] on span "Submit" at bounding box center [584, 24] width 43 height 12
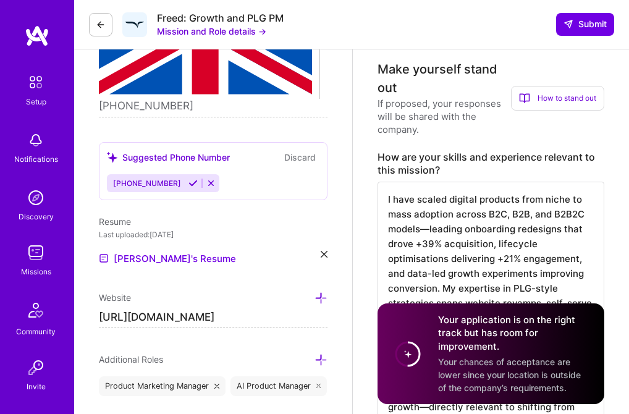
scroll to position [395, 0]
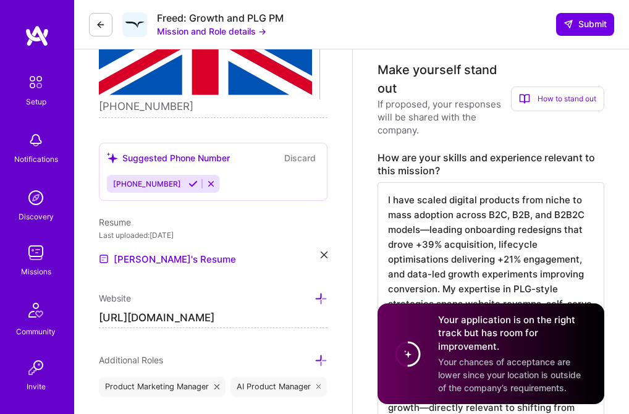
click at [317, 354] on icon at bounding box center [320, 360] width 13 height 13
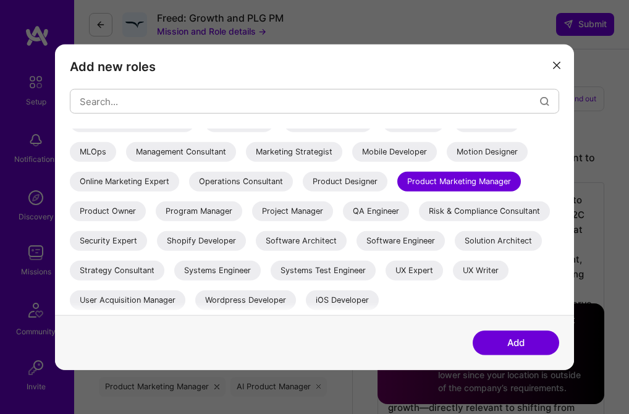
scroll to position [283, 0]
click at [146, 201] on div "Product Owner" at bounding box center [108, 211] width 76 height 20
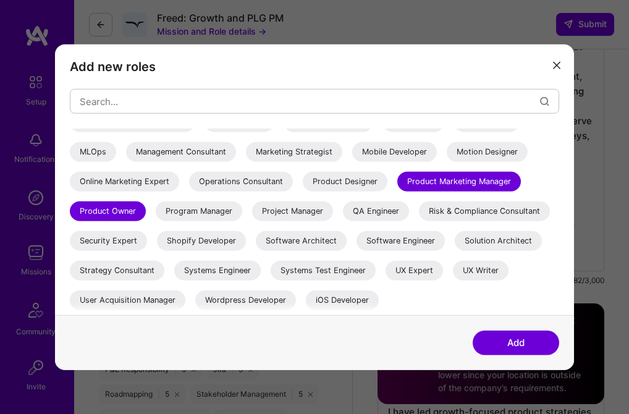
scroll to position [579, 0]
click at [111, 272] on div "Strategy Consultant" at bounding box center [117, 271] width 94 height 20
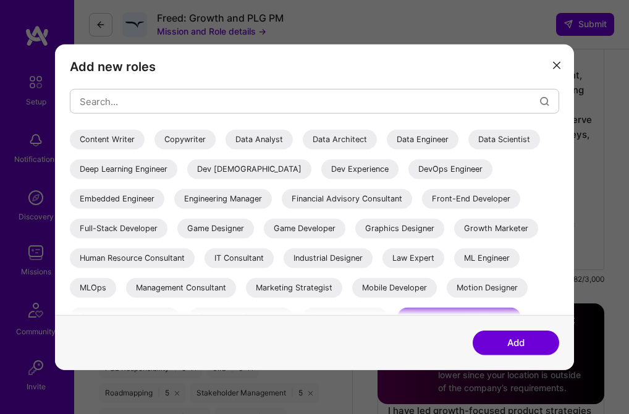
scroll to position [123, 0]
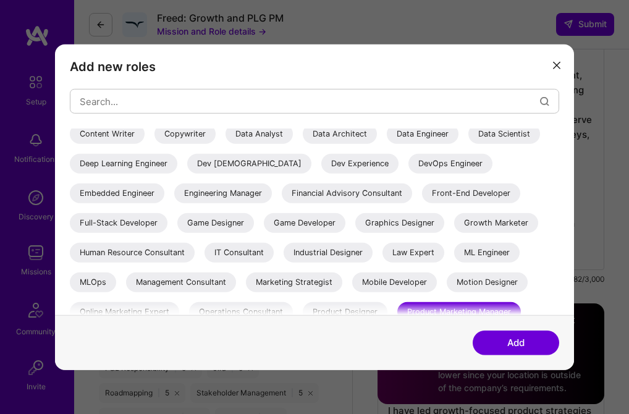
click at [518, 342] on button "Add" at bounding box center [515, 342] width 86 height 25
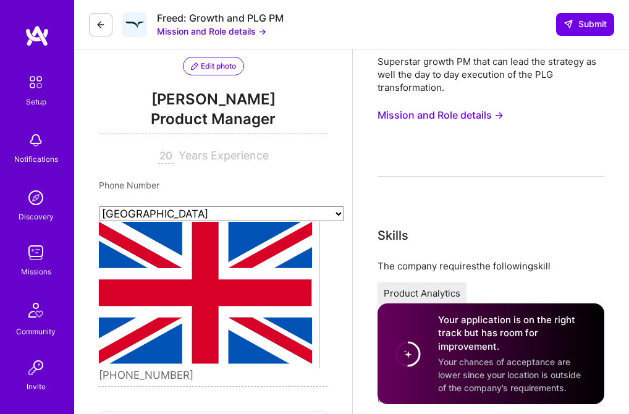
scroll to position [0, 0]
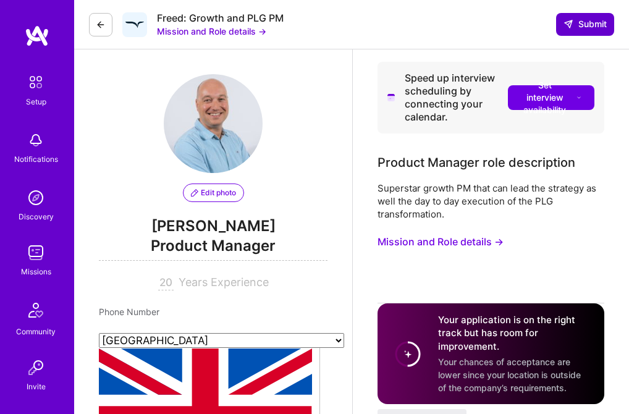
click at [592, 23] on span "Submit" at bounding box center [584, 24] width 43 height 12
click at [554, 96] on span "Set interview availability" at bounding box center [551, 97] width 62 height 37
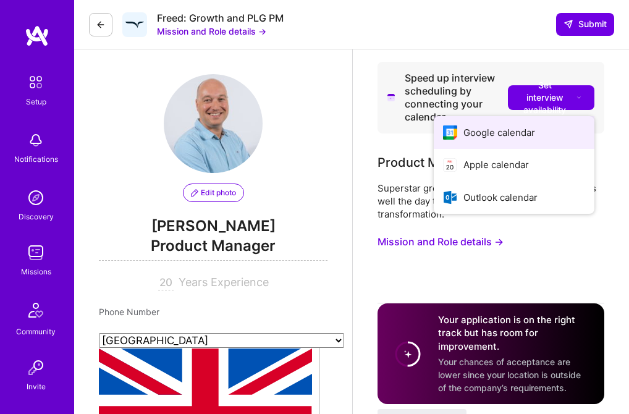
click at [489, 132] on button "Google calendar" at bounding box center [514, 132] width 161 height 33
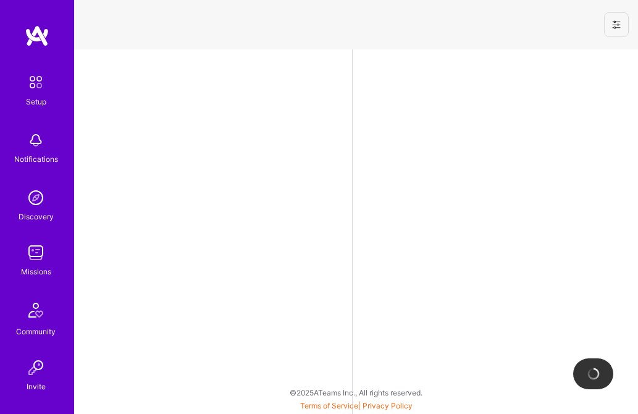
select select "US"
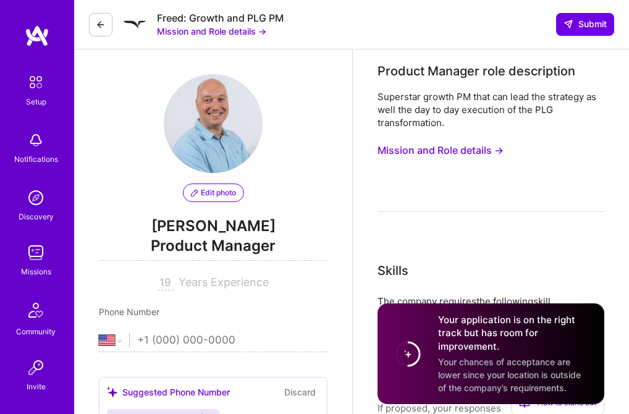
click at [140, 338] on input "tel" at bounding box center [232, 340] width 190 height 36
type input "[PHONE_NUMBER]"
select select "GB"
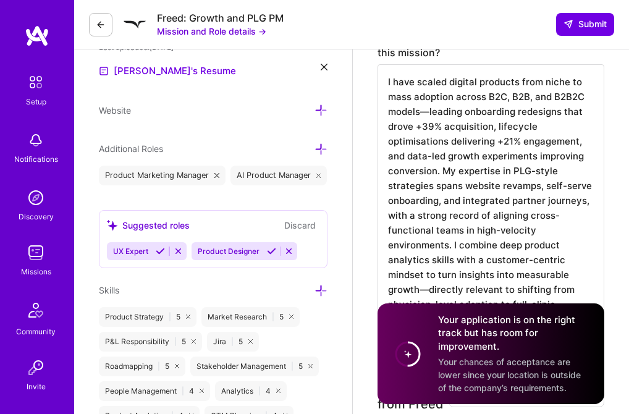
scroll to position [429, 0]
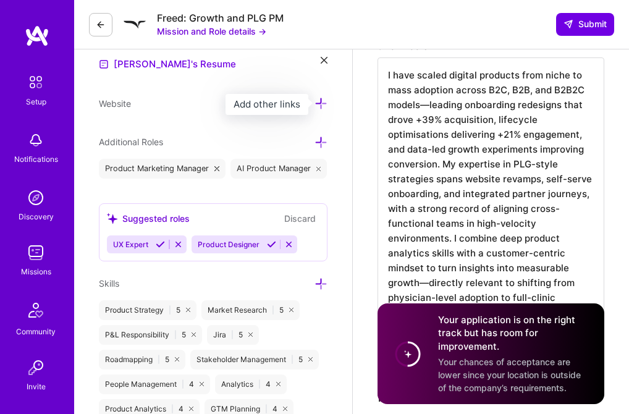
click at [317, 101] on icon at bounding box center [320, 103] width 13 height 13
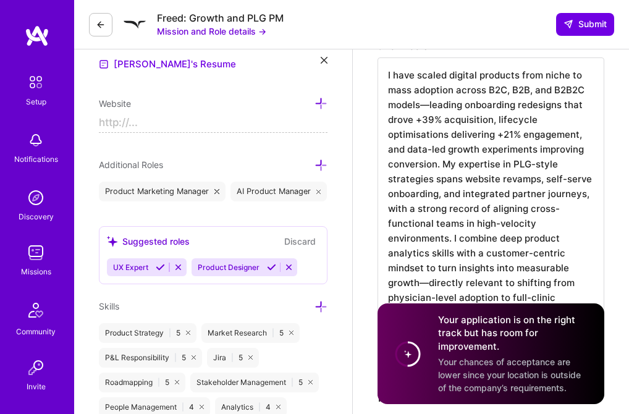
click at [133, 127] on input at bounding box center [213, 123] width 229 height 20
paste input "[URL][DOMAIN_NAME]"
type input "[URL][DOMAIN_NAME]"
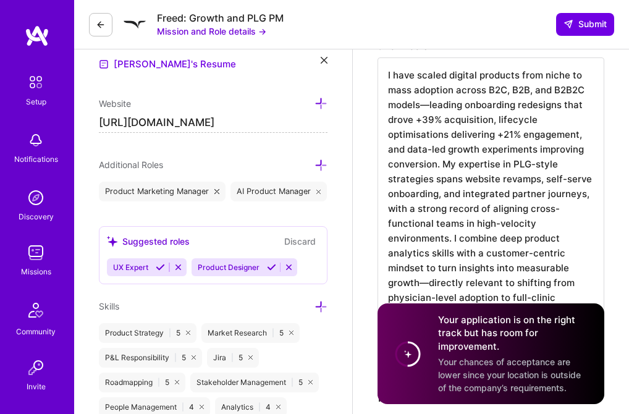
click at [325, 160] on icon at bounding box center [320, 165] width 13 height 13
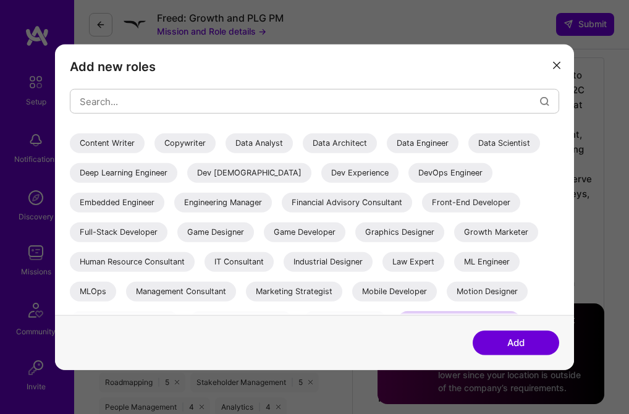
scroll to position [114, 0]
click at [378, 124] on div "Community Manager" at bounding box center [426, 114] width 96 height 20
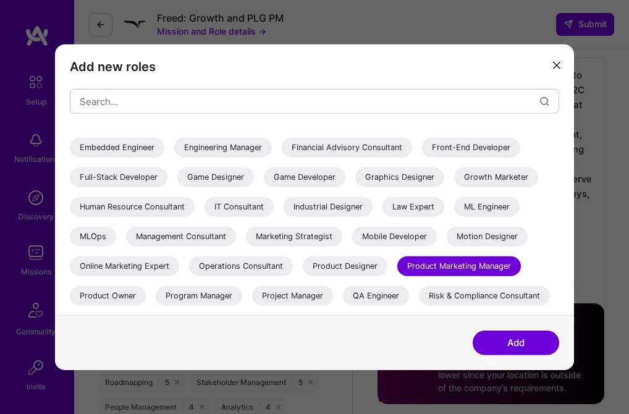
scroll to position [169, 0]
click at [236, 233] on div "Management Consultant" at bounding box center [181, 236] width 110 height 20
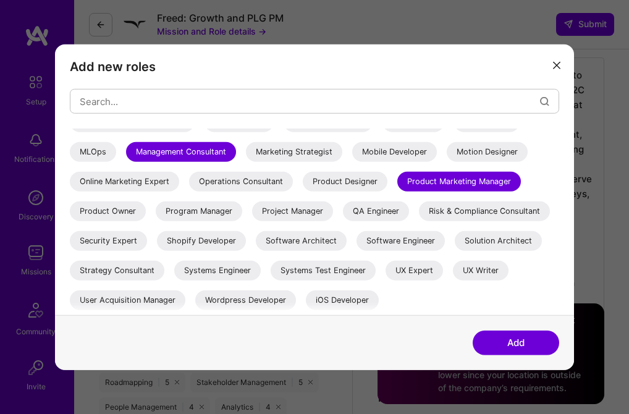
scroll to position [283, 0]
click at [146, 201] on div "Product Owner" at bounding box center [108, 211] width 76 height 20
click at [156, 211] on div "Program Manager" at bounding box center [199, 211] width 86 height 20
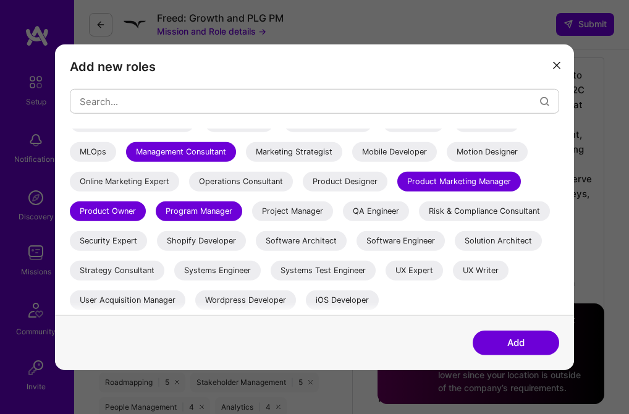
click at [252, 209] on div "Project Manager" at bounding box center [292, 211] width 81 height 20
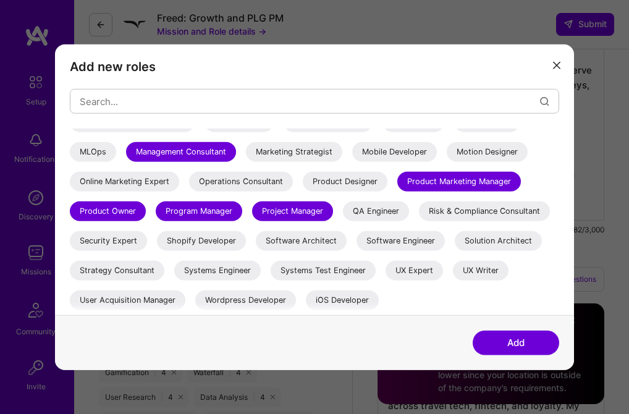
scroll to position [538, 0]
click at [129, 269] on div "Strategy Consultant" at bounding box center [117, 271] width 94 height 20
click at [515, 339] on button "Add" at bounding box center [515, 342] width 86 height 25
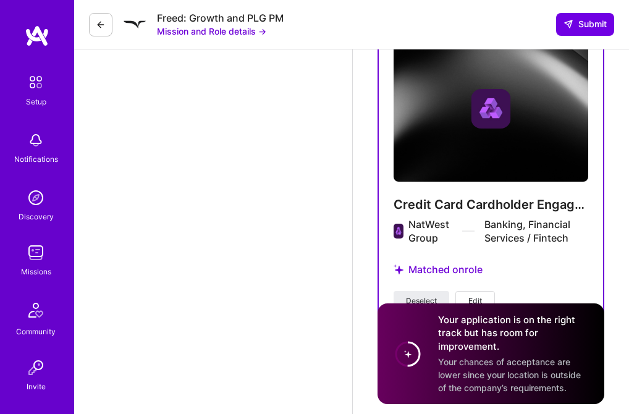
scroll to position [4117, 0]
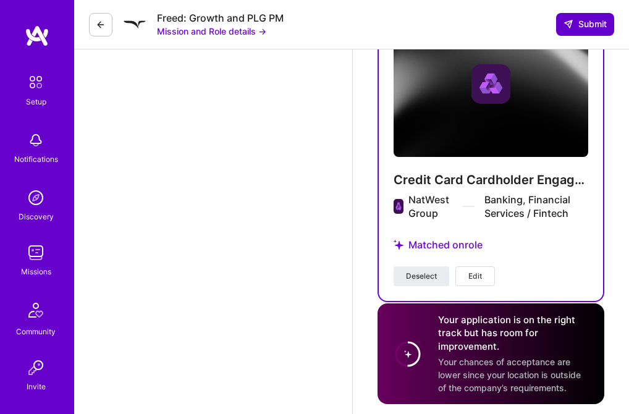
click at [581, 22] on span "Submit" at bounding box center [584, 24] width 43 height 12
click at [585, 24] on span "Submit" at bounding box center [584, 24] width 43 height 12
click at [582, 26] on span "Submit" at bounding box center [584, 24] width 43 height 12
click at [96, 27] on icon at bounding box center [101, 25] width 10 height 10
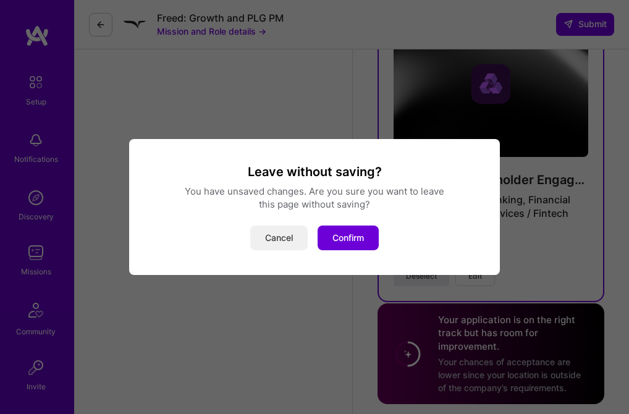
click at [276, 236] on button "Cancel" at bounding box center [278, 237] width 57 height 25
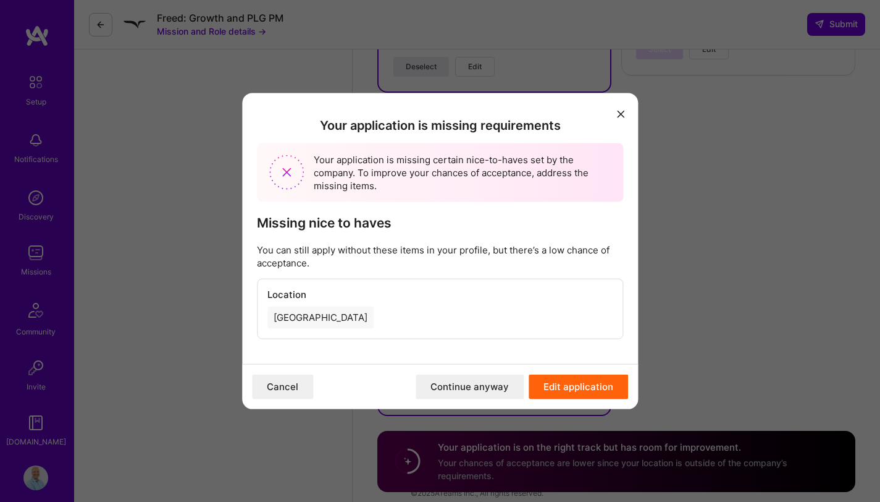
scroll to position [2872, 0]
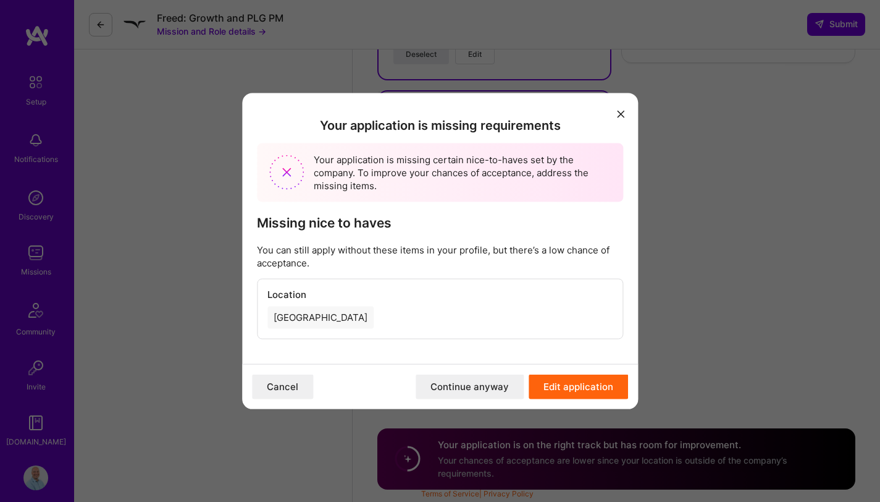
click at [476, 388] on button "Continue anyway" at bounding box center [470, 386] width 108 height 25
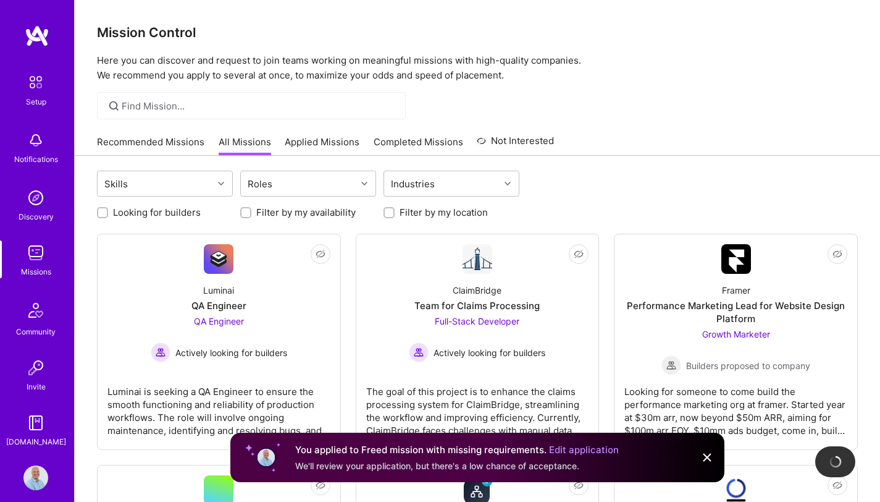
click at [628, 413] on img at bounding box center [707, 457] width 15 height 15
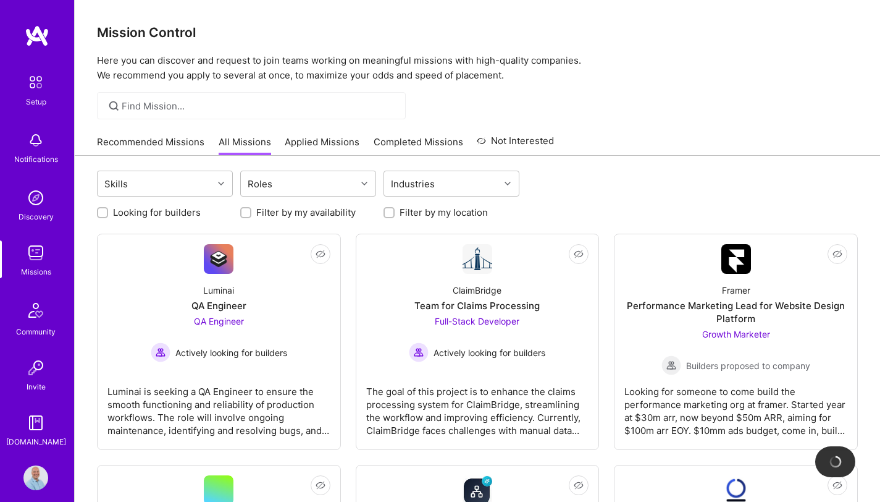
click at [310, 140] on link "Applied Missions" at bounding box center [322, 145] width 75 height 20
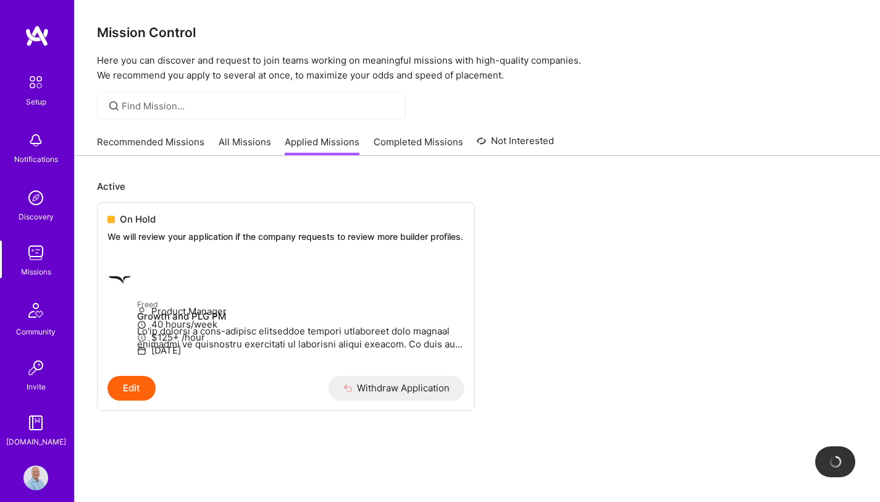
click at [246, 140] on link "All Missions" at bounding box center [245, 145] width 52 height 20
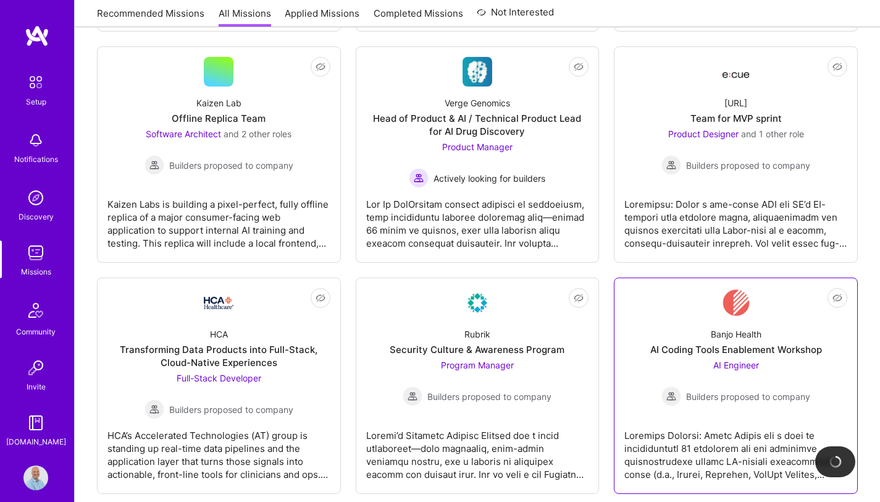
scroll to position [883, 0]
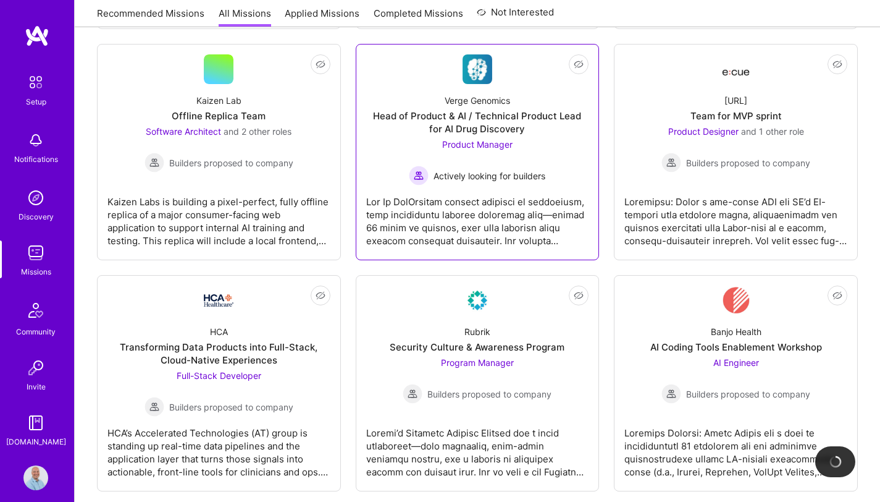
click at [471, 204] on div at bounding box center [477, 216] width 223 height 62
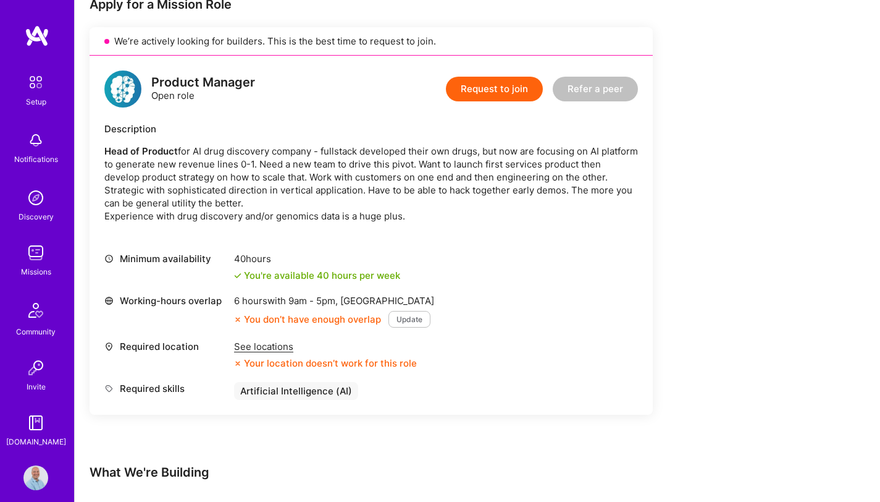
scroll to position [360, 0]
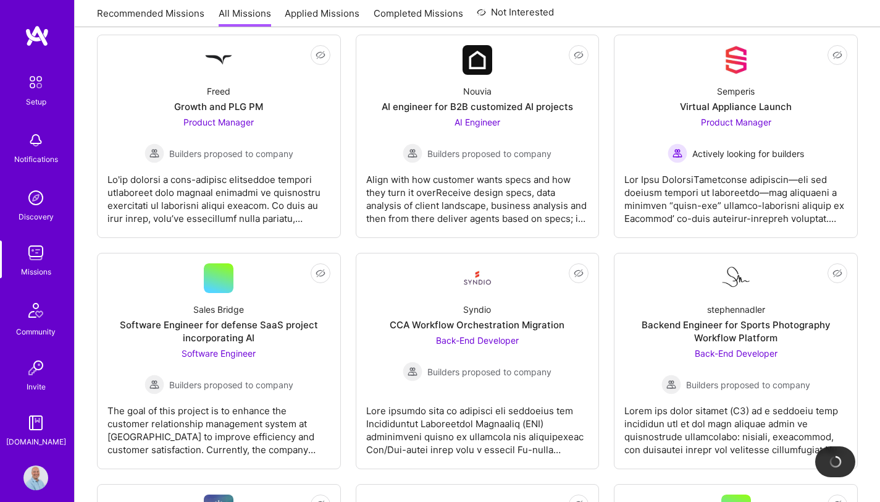
scroll to position [1355, 0]
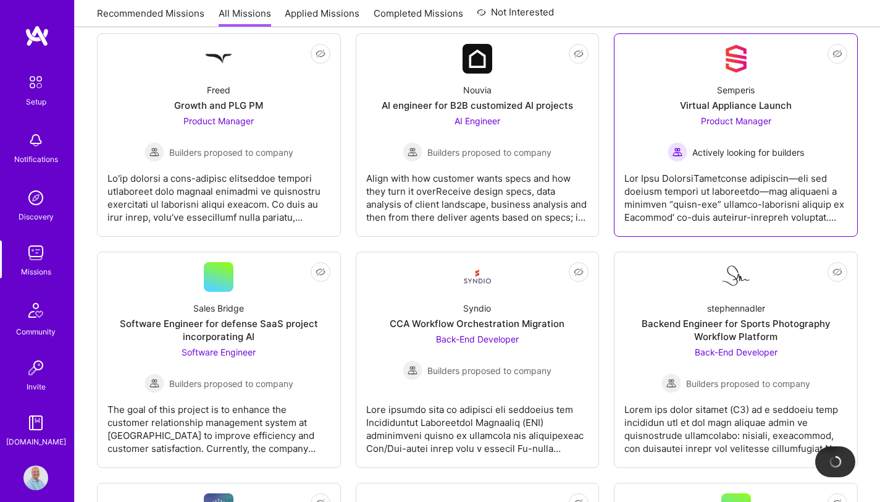
click at [628, 121] on div "Product Manager Actively looking for builders" at bounding box center [736, 138] width 136 height 48
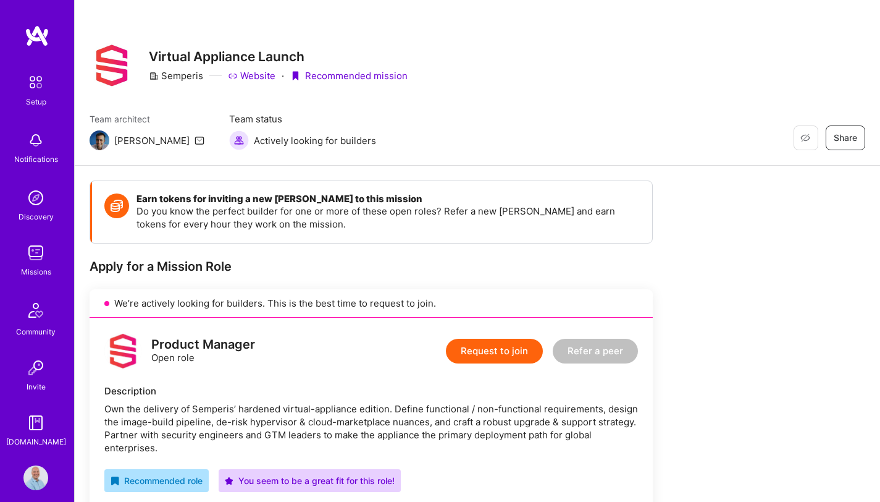
click at [510, 350] on button "Request to join" at bounding box center [494, 350] width 97 height 25
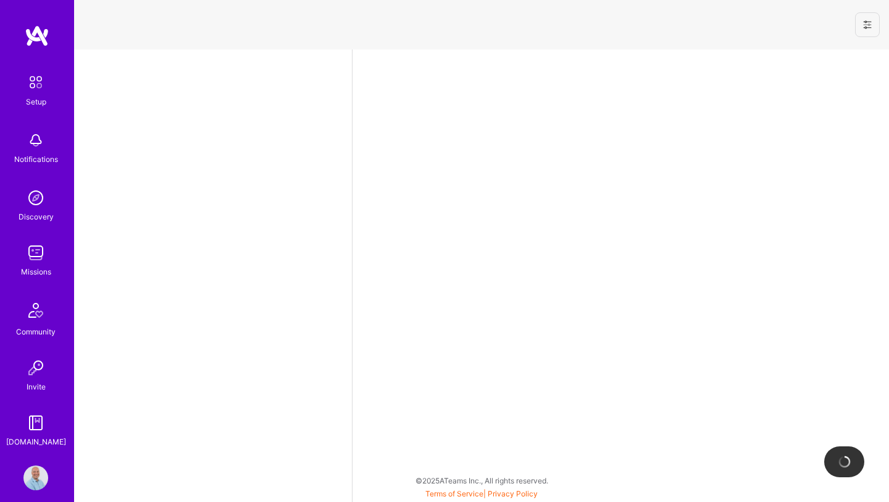
select select "GB"
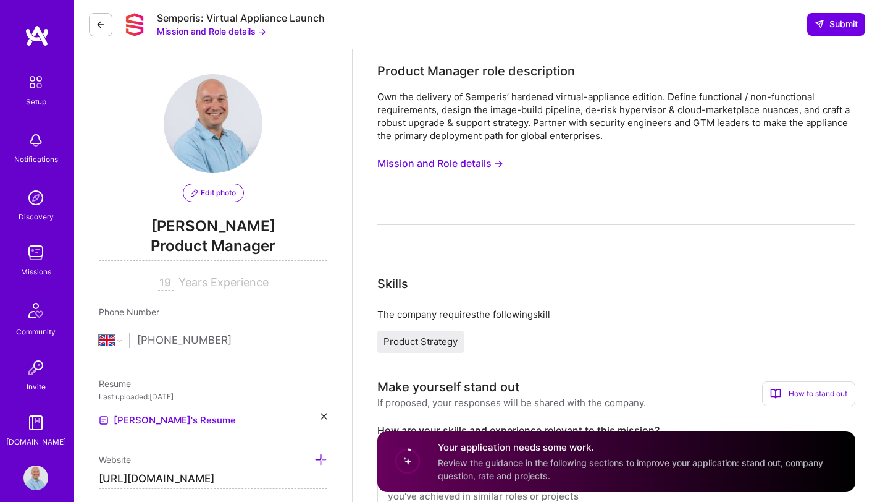
click at [439, 160] on button "Mission and Role details →" at bounding box center [440, 163] width 126 height 23
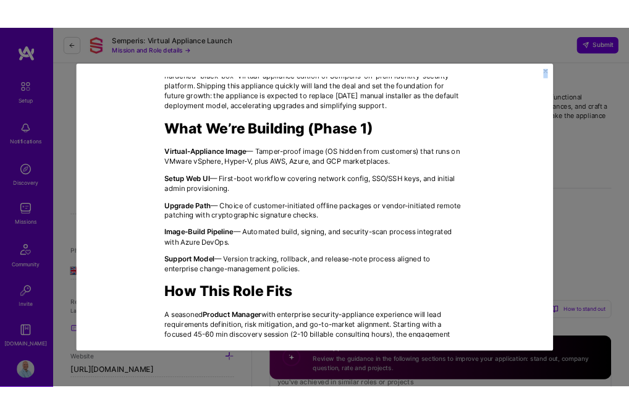
scroll to position [408, 0]
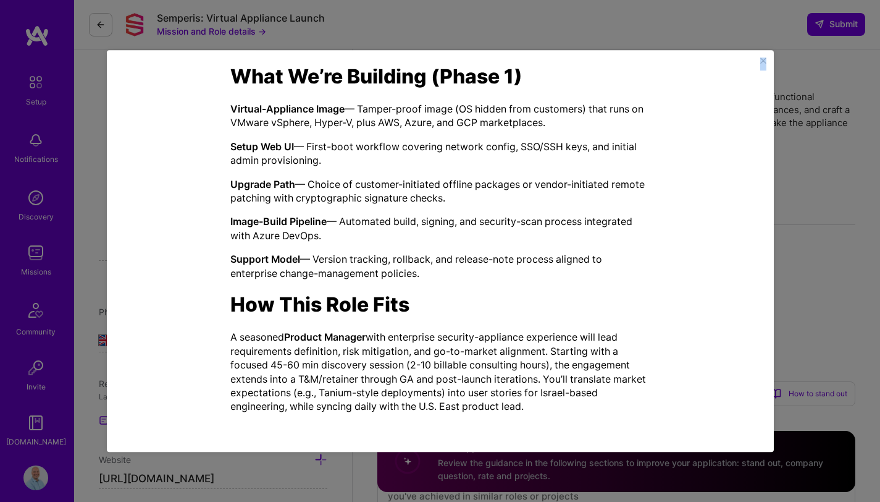
drag, startPoint x: 308, startPoint y: 88, endPoint x: 544, endPoint y: 414, distance: 402.9
click at [544, 413] on div "Mission Description and Role Details Product Manager role description Own the d…" at bounding box center [440, 47] width 420 height 752
copy div "Loremip Dolorsitame con Adip Elitsed Doeiusm Tempori utla etdoloremag Ali eni a…"
click at [628, 59] on img "Close" at bounding box center [763, 60] width 6 height 6
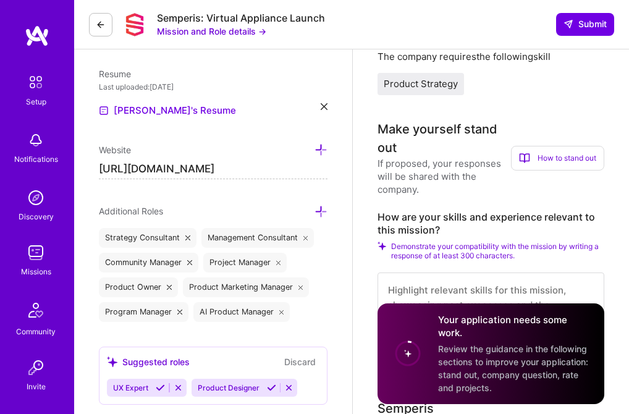
scroll to position [311, 0]
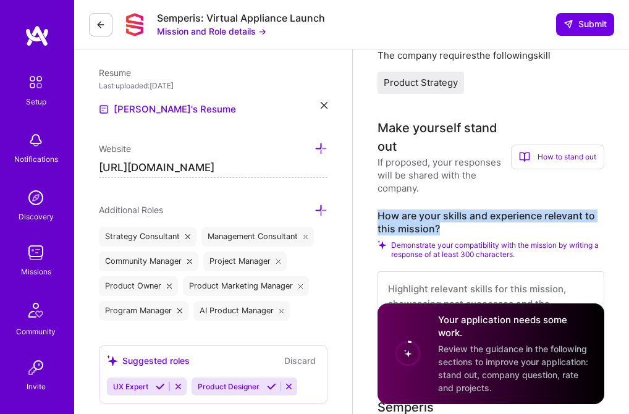
drag, startPoint x: 377, startPoint y: 212, endPoint x: 453, endPoint y: 230, distance: 78.1
copy label "How are your skills and experience relevant to this mission?"
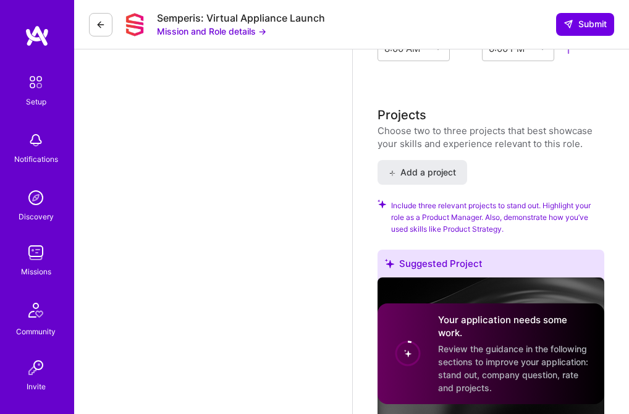
scroll to position [1723, 0]
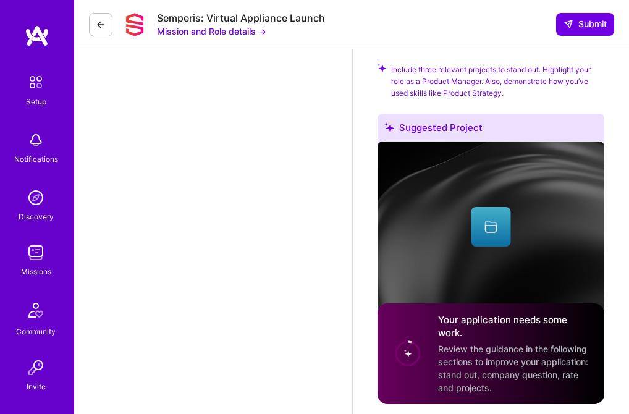
click at [101, 27] on icon at bounding box center [101, 25] width 10 height 10
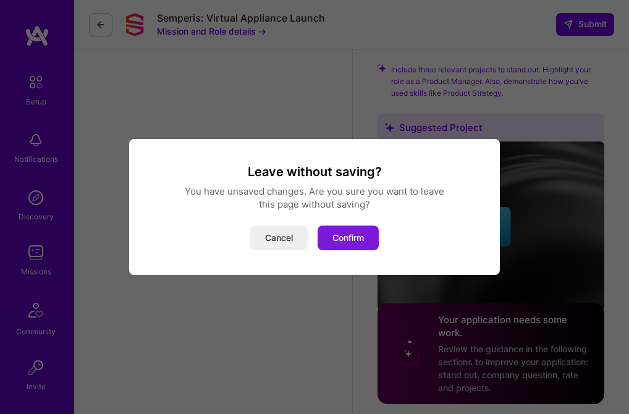
click at [354, 241] on button "Confirm" at bounding box center [347, 237] width 61 height 25
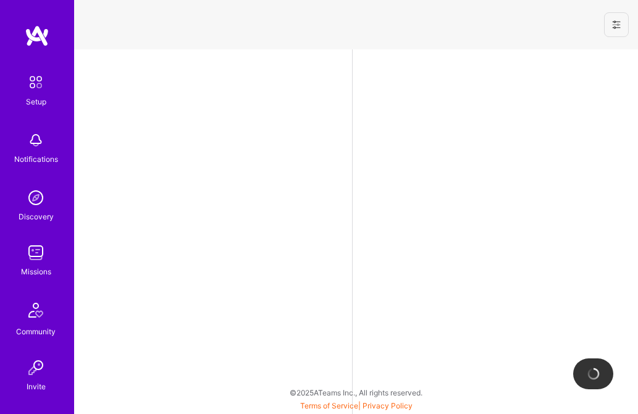
select select "GB"
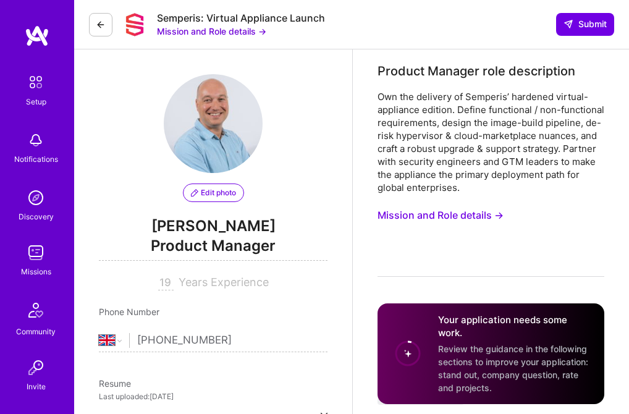
click at [35, 263] on img at bounding box center [35, 252] width 25 height 25
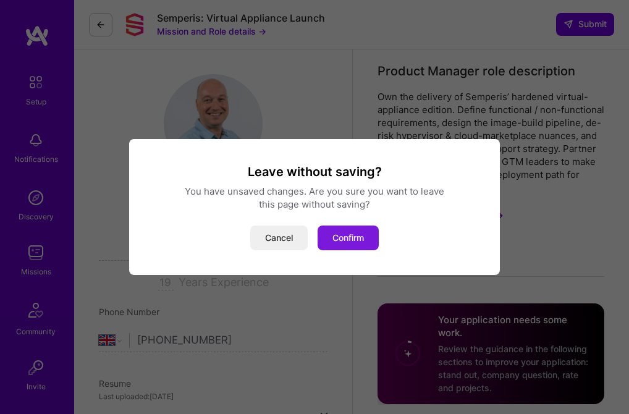
click at [343, 236] on button "Confirm" at bounding box center [347, 237] width 61 height 25
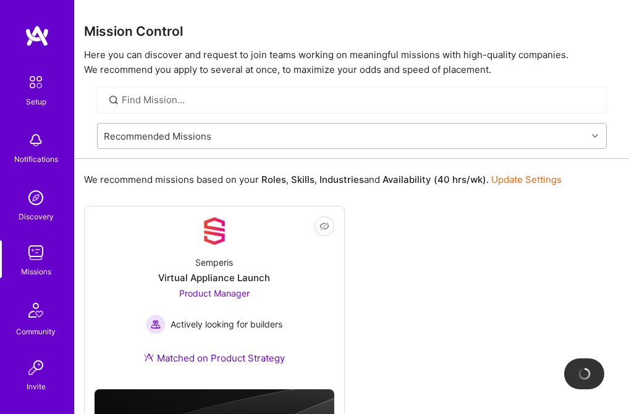
click at [302, 140] on div "Recommended Missions" at bounding box center [342, 136] width 489 height 25
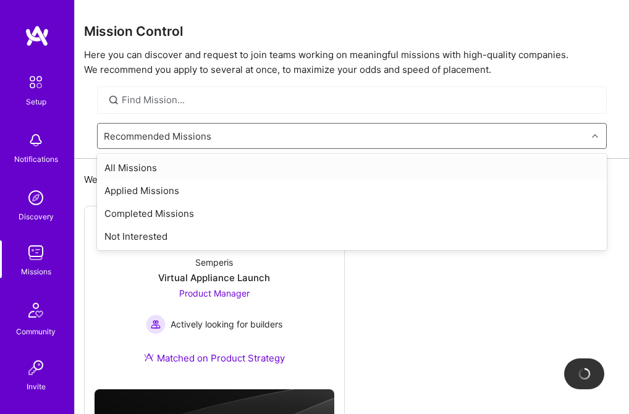
click at [158, 175] on div "All Missions" at bounding box center [352, 167] width 510 height 23
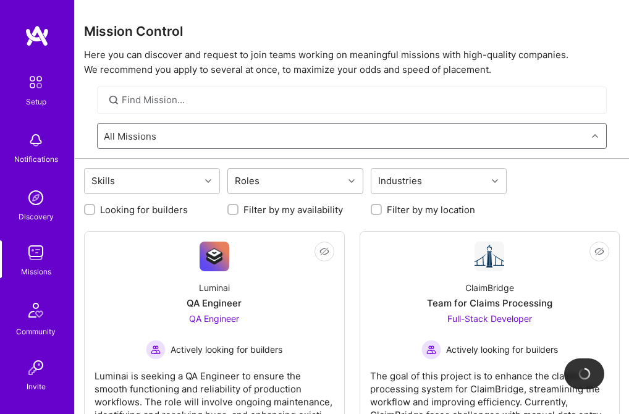
click at [349, 179] on icon at bounding box center [351, 181] width 6 height 6
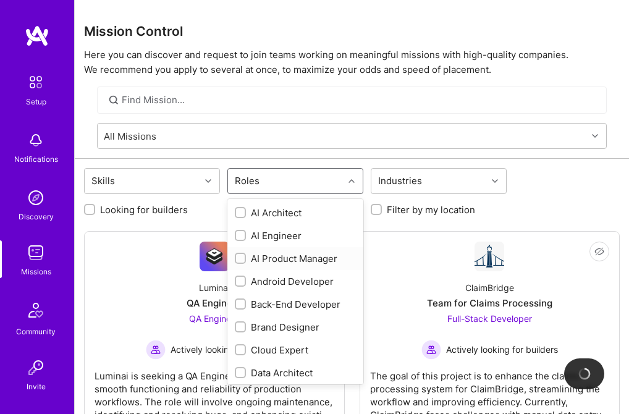
click at [239, 258] on input "checkbox" at bounding box center [241, 258] width 9 height 9
checkbox input "true"
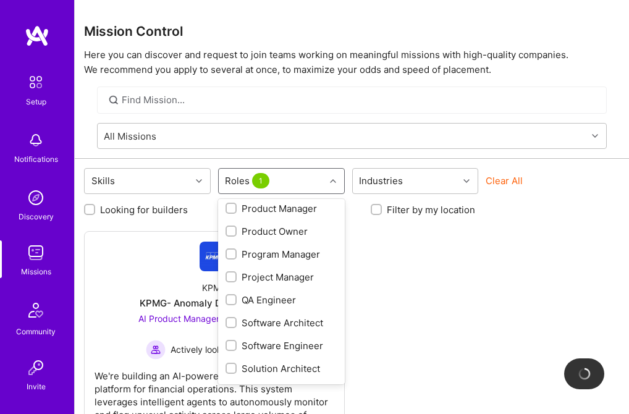
scroll to position [463, 0]
click at [229, 212] on input "checkbox" at bounding box center [232, 207] width 9 height 9
checkbox input "true"
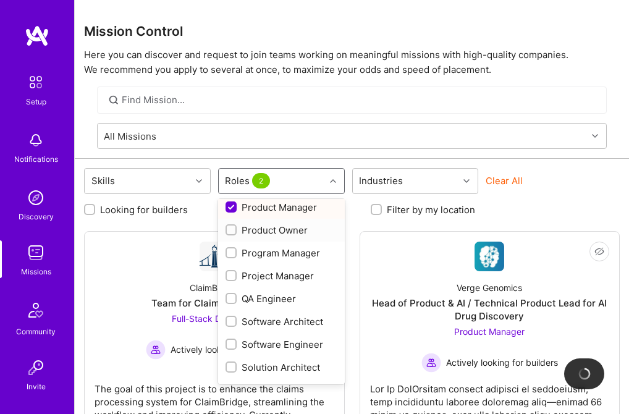
click at [229, 235] on input "checkbox" at bounding box center [232, 230] width 9 height 9
checkbox input "true"
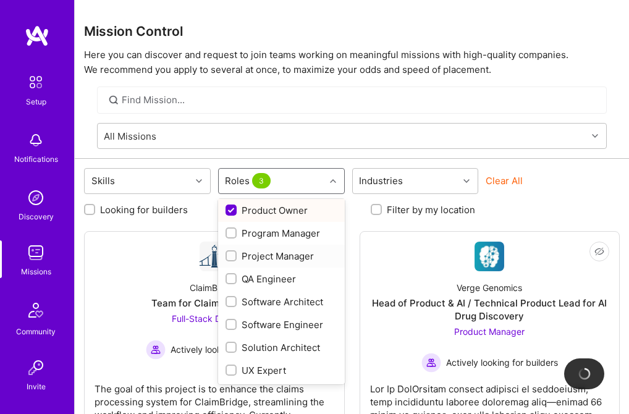
scroll to position [547, 0]
click at [233, 370] on input "checkbox" at bounding box center [232, 370] width 9 height 9
checkbox input "true"
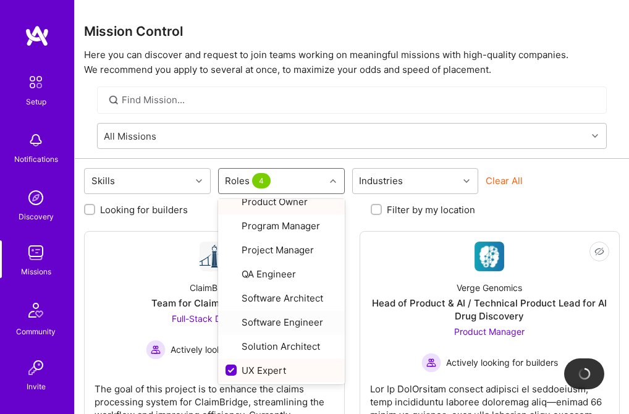
click at [577, 202] on div "Looking for builders Filter by my availability Filter by my location" at bounding box center [351, 206] width 535 height 19
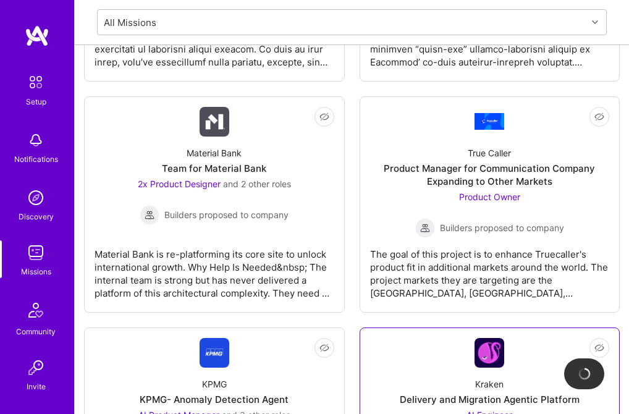
scroll to position [583, 0]
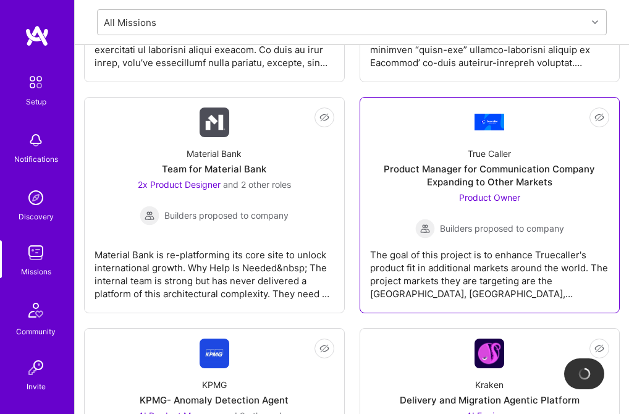
click at [485, 269] on div "The goal of this project is to enhance Truecaller's product fit in additional m…" at bounding box center [490, 269] width 240 height 62
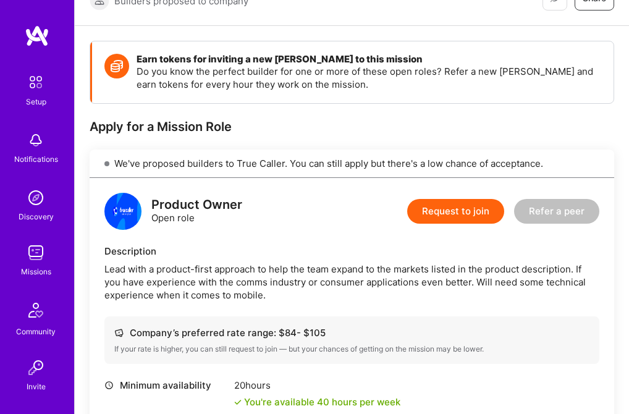
scroll to position [162, 0]
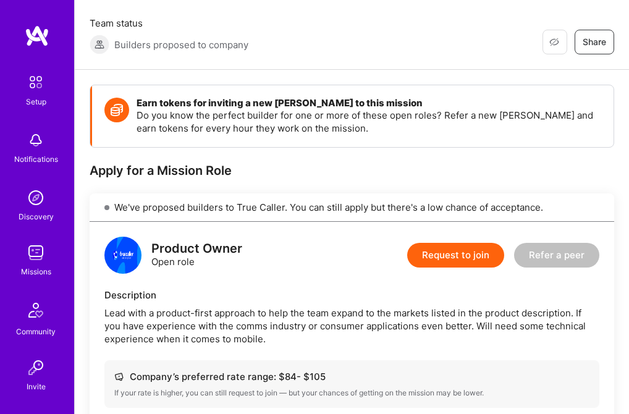
click at [459, 243] on button "Request to join" at bounding box center [455, 255] width 97 height 25
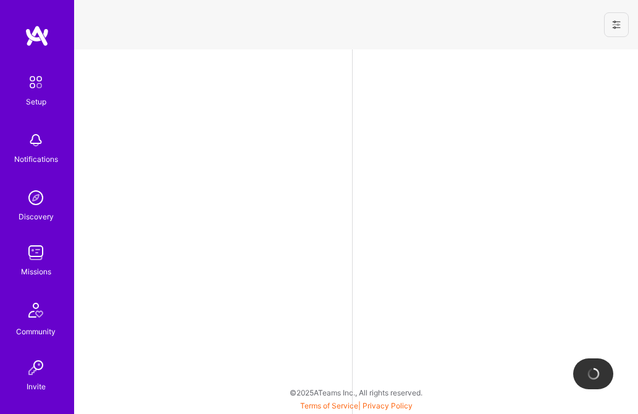
select select "GB"
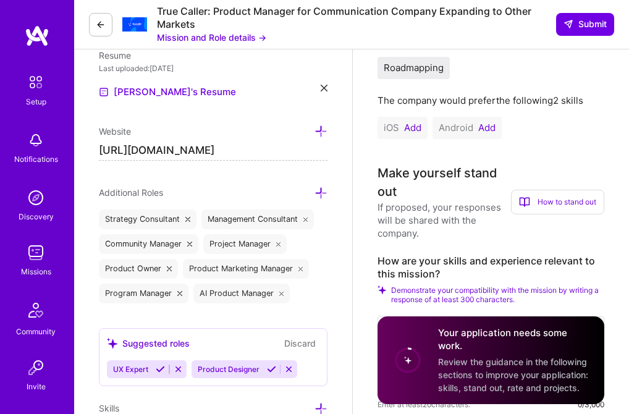
scroll to position [327, 0]
click at [415, 128] on button "Add" at bounding box center [412, 129] width 17 height 10
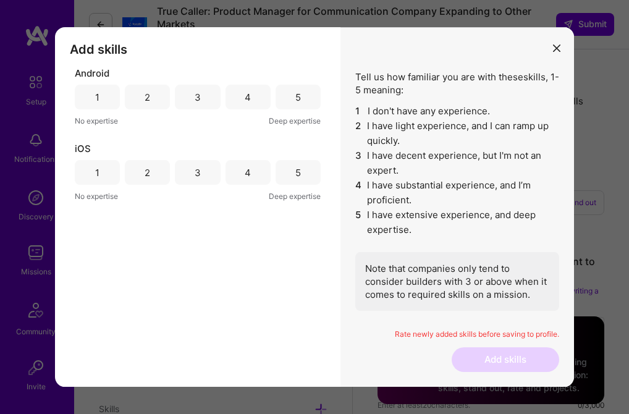
click at [203, 97] on div "3" at bounding box center [197, 97] width 45 height 25
click at [203, 169] on div "3" at bounding box center [197, 172] width 45 height 25
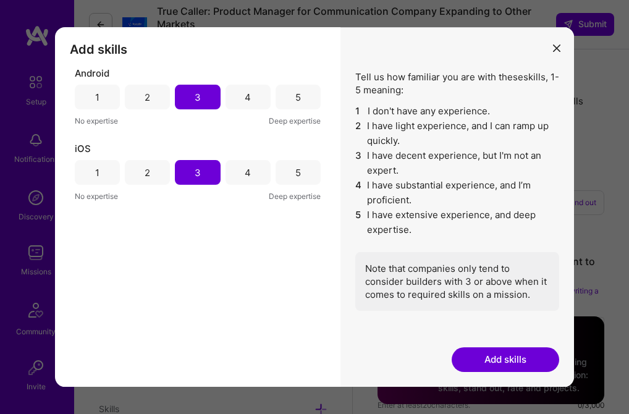
click at [502, 360] on button "Add skills" at bounding box center [504, 359] width 107 height 25
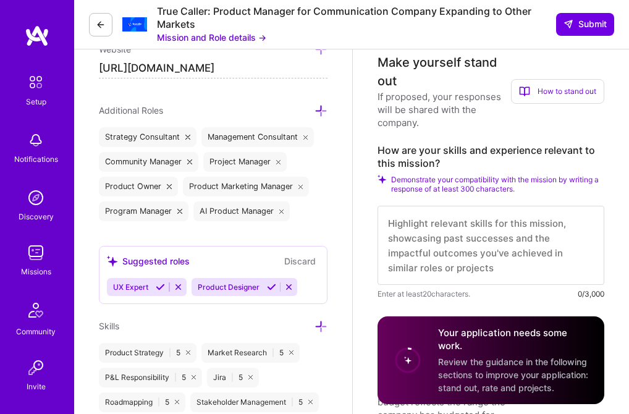
scroll to position [1, 0]
click at [233, 35] on button "Mission and Role details →" at bounding box center [211, 37] width 109 height 13
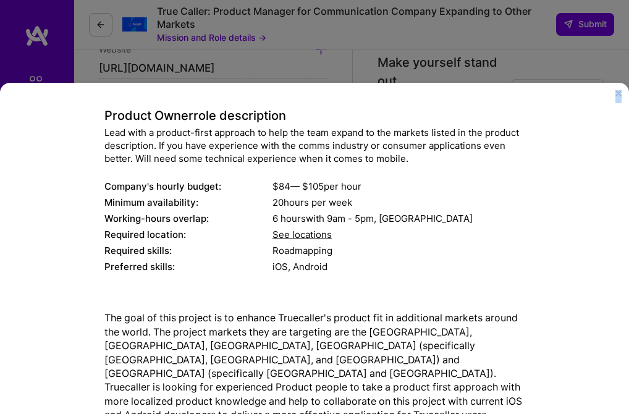
scroll to position [133, 0]
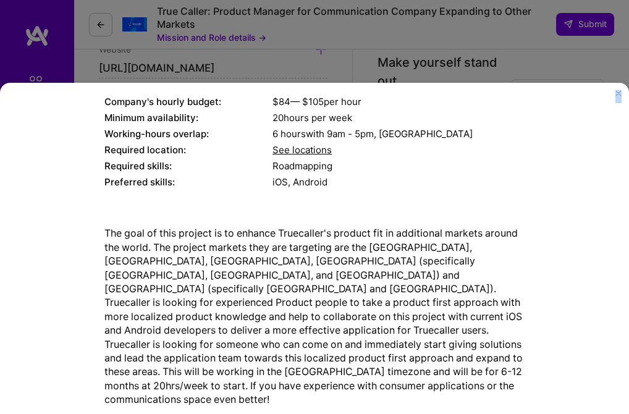
drag, startPoint x: 181, startPoint y: 59, endPoint x: 310, endPoint y: 346, distance: 314.9
click at [310, 346] on div "Mission Description and Role Details Product Owner role description Lead with a…" at bounding box center [314, 201] width 420 height 472
copy div "Loremip Dolorsitame con Adip Elitsed Doeiusm Tempo inci utlaboreetd Magn aliq e…"
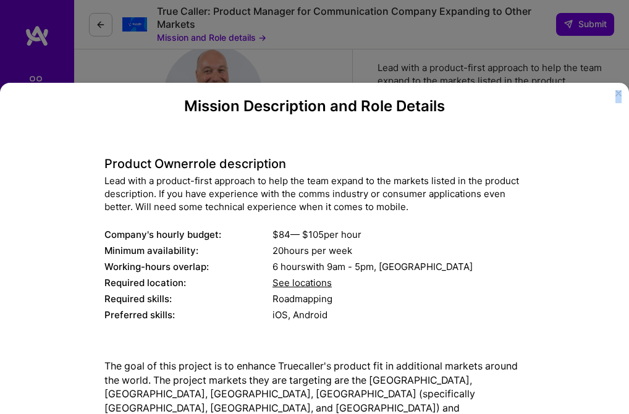
scroll to position [0, 0]
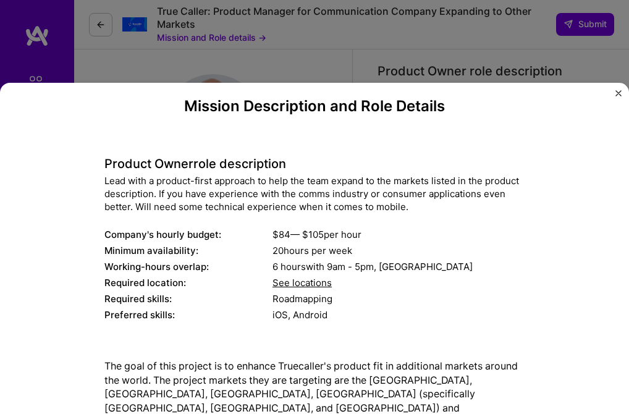
click at [346, 23] on div "Mission Description and Role Details Product Owner role description Lead with a…" at bounding box center [314, 207] width 629 height 414
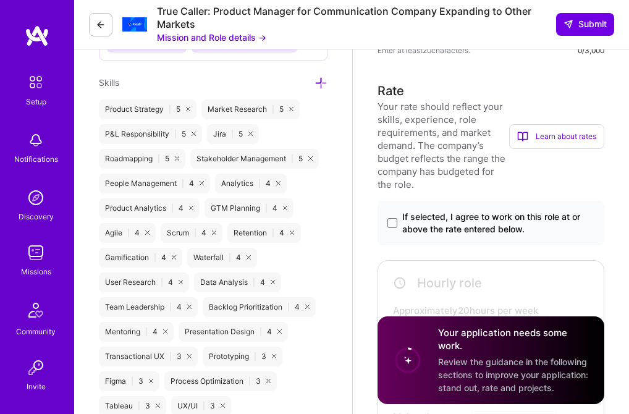
scroll to position [662, 0]
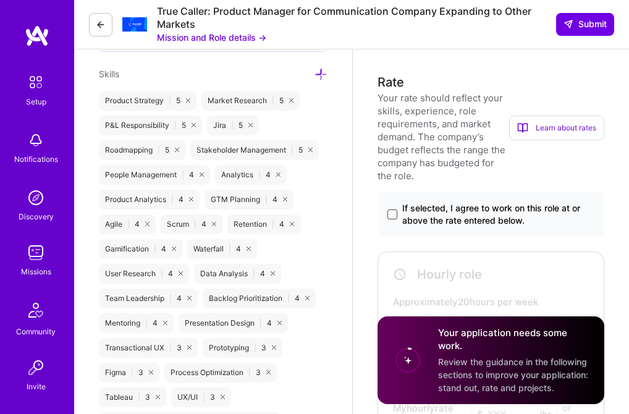
click at [390, 216] on span at bounding box center [392, 214] width 10 height 10
click at [0, 0] on input "If selected, I agree to work on this role at or above the rate entered below." at bounding box center [0, 0] width 0 height 0
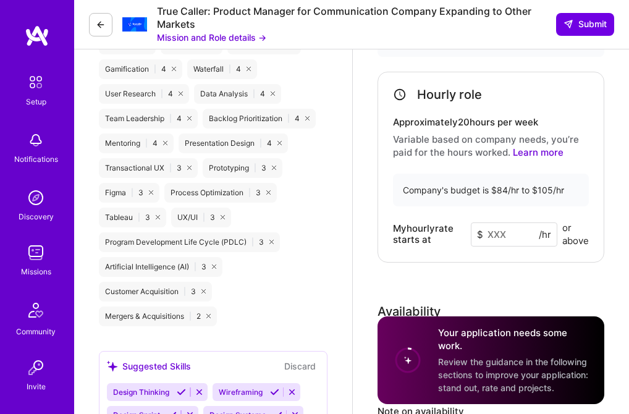
scroll to position [855, 0]
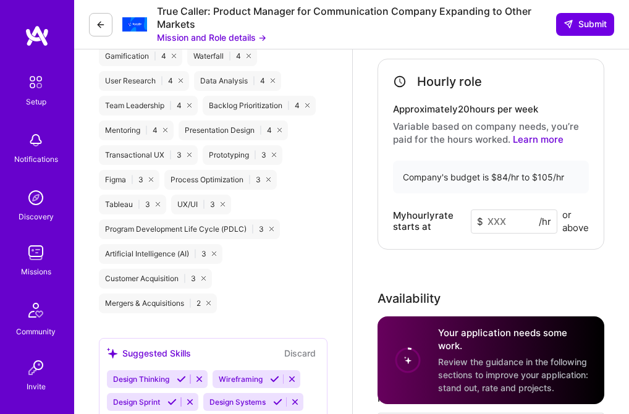
click at [493, 221] on input at bounding box center [514, 221] width 86 height 24
type input "100"
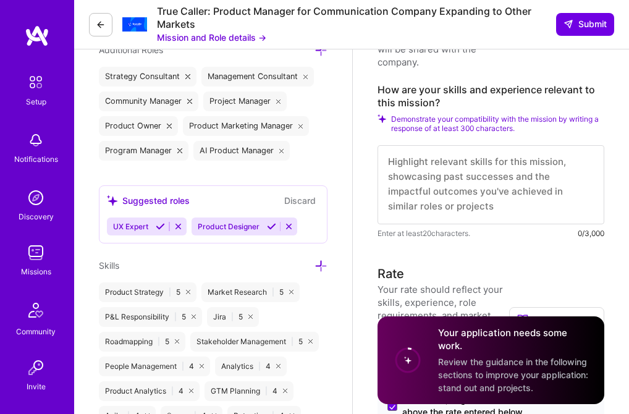
scroll to position [421, 0]
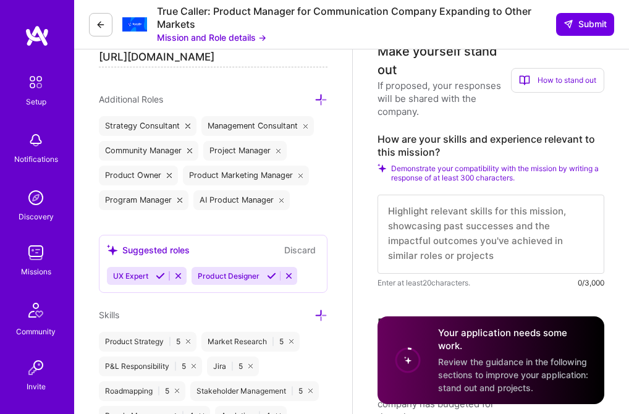
click at [402, 211] on textarea at bounding box center [490, 234] width 227 height 79
paste textarea "I have led global product expansions and localisation strategies across [GEOGRA…"
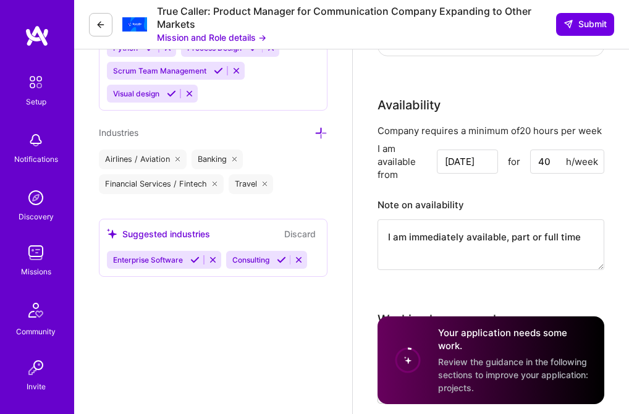
scroll to position [1255, 0]
type textarea "I have led global product expansions and localisation strategies across [GEOGRA…"
click at [482, 163] on input "[DATE]" at bounding box center [467, 161] width 61 height 24
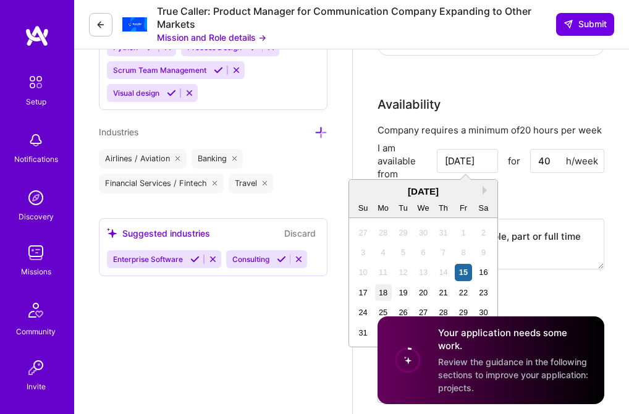
click at [385, 291] on div "18" at bounding box center [383, 292] width 17 height 17
type input "[DATE]"
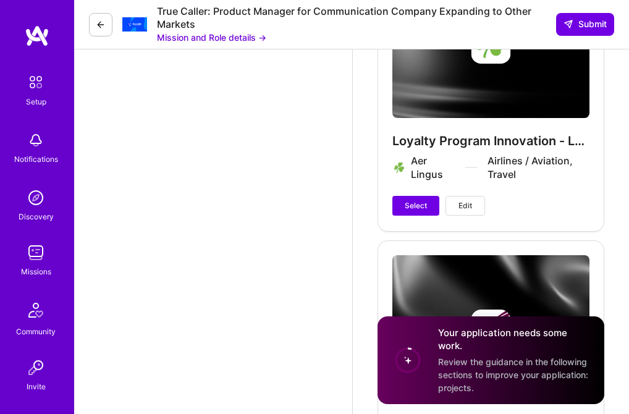
scroll to position [2829, 0]
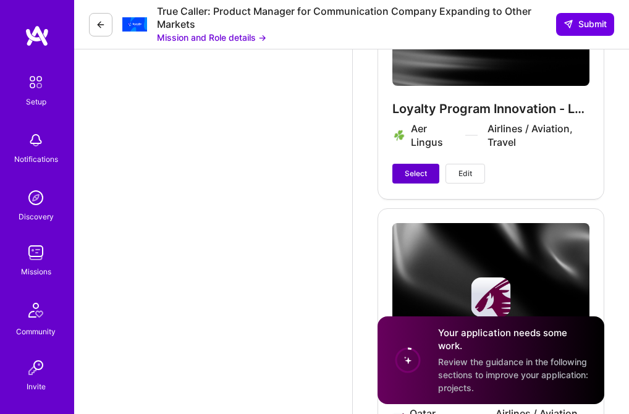
click at [414, 170] on span "Select" at bounding box center [416, 173] width 22 height 11
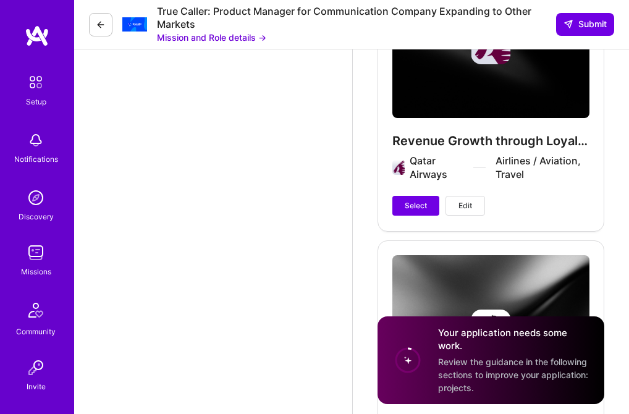
scroll to position [3084, 0]
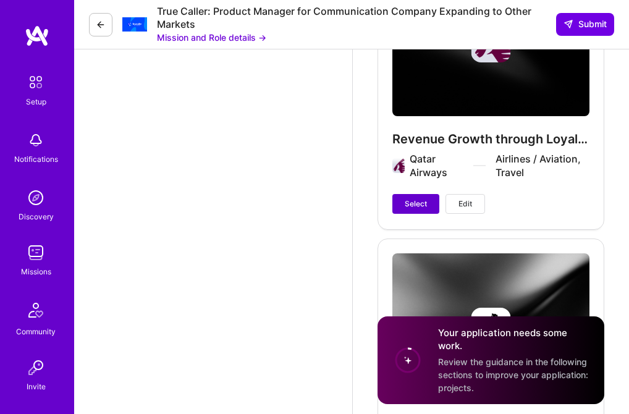
click at [411, 206] on span "Select" at bounding box center [416, 203] width 22 height 11
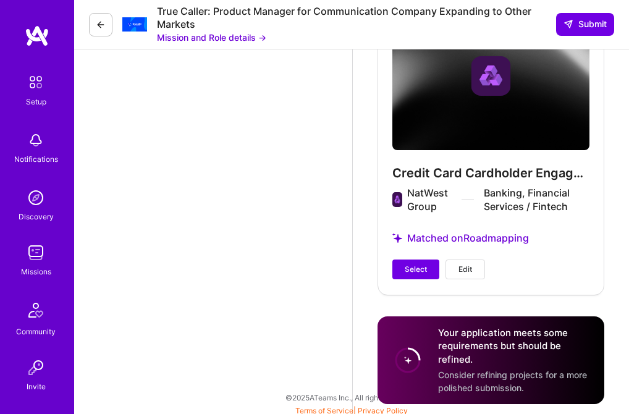
scroll to position [3640, 0]
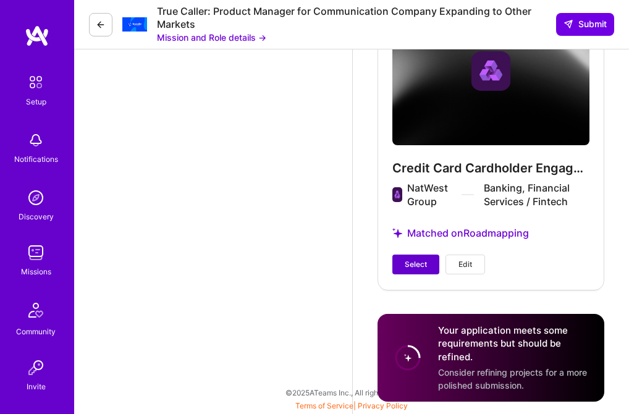
click at [408, 266] on span "Select" at bounding box center [416, 264] width 22 height 11
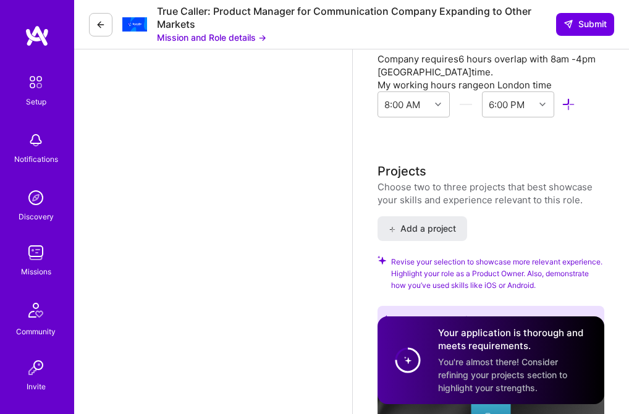
scroll to position [1531, 0]
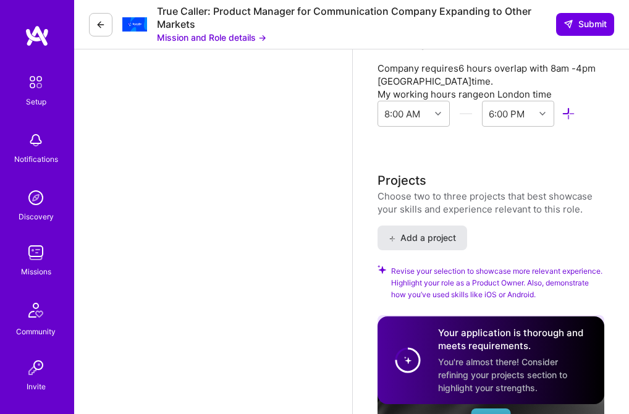
click at [409, 236] on span "Add a project" at bounding box center [421, 238] width 67 height 12
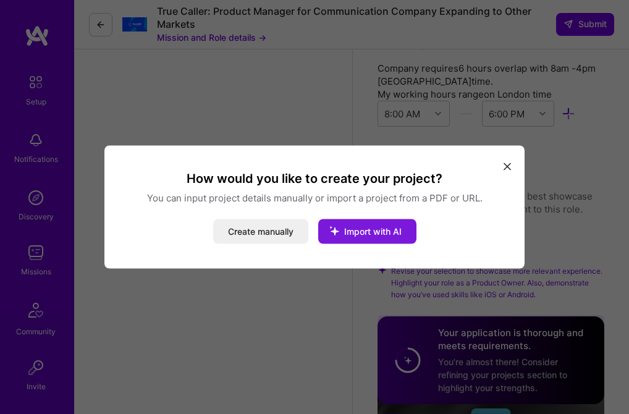
click at [377, 227] on span "Import with AI" at bounding box center [372, 231] width 57 height 10
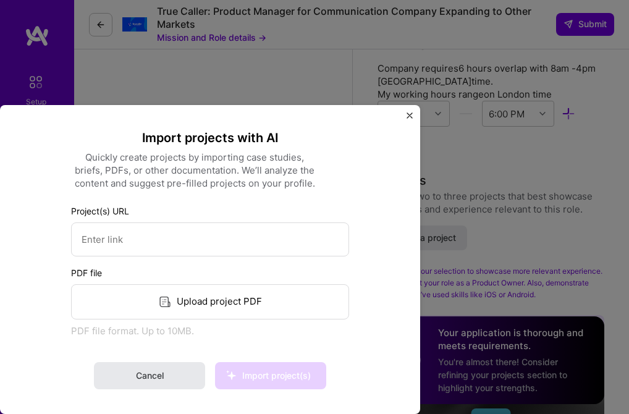
click at [164, 369] on span "Cancel" at bounding box center [150, 375] width 28 height 12
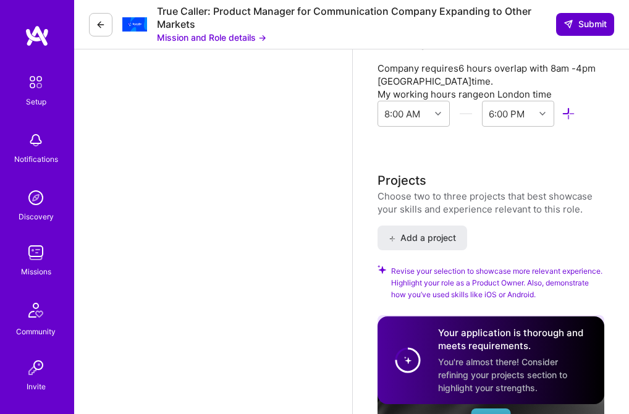
click at [584, 23] on span "Submit" at bounding box center [584, 24] width 43 height 12
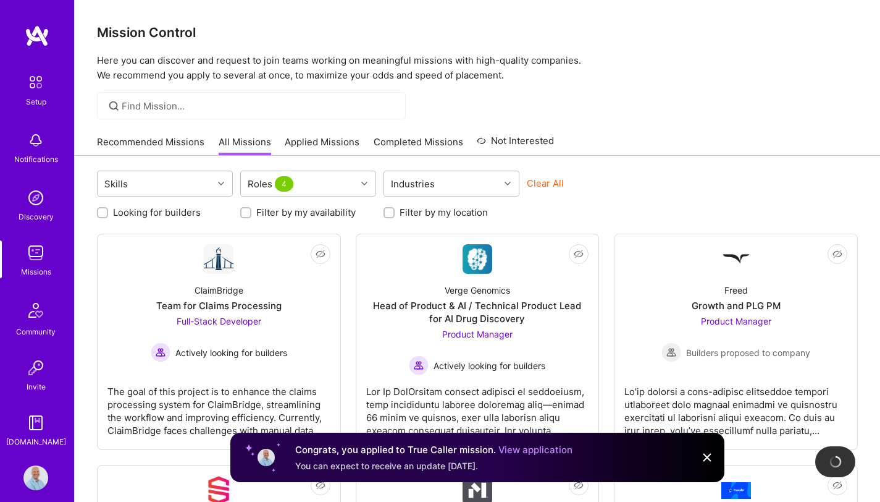
click at [329, 141] on link "Applied Missions" at bounding box center [322, 145] width 75 height 20
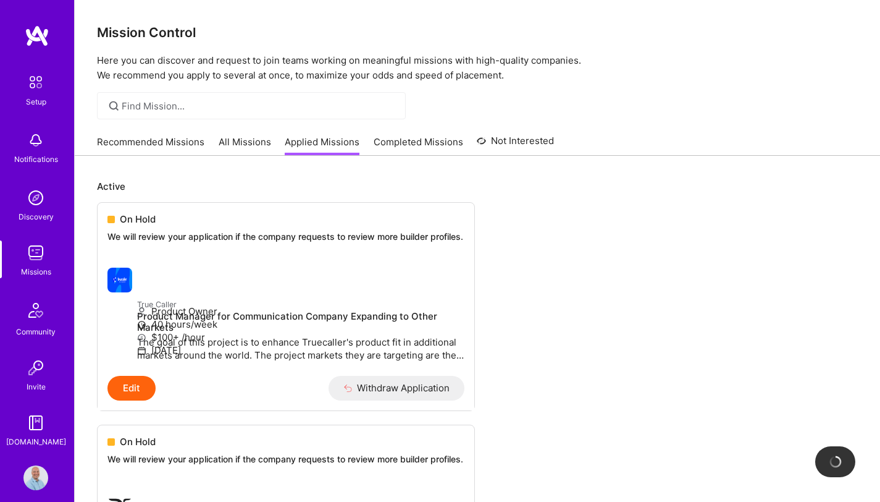
click at [32, 34] on img at bounding box center [37, 36] width 25 height 22
